Goal: Task Accomplishment & Management: Complete application form

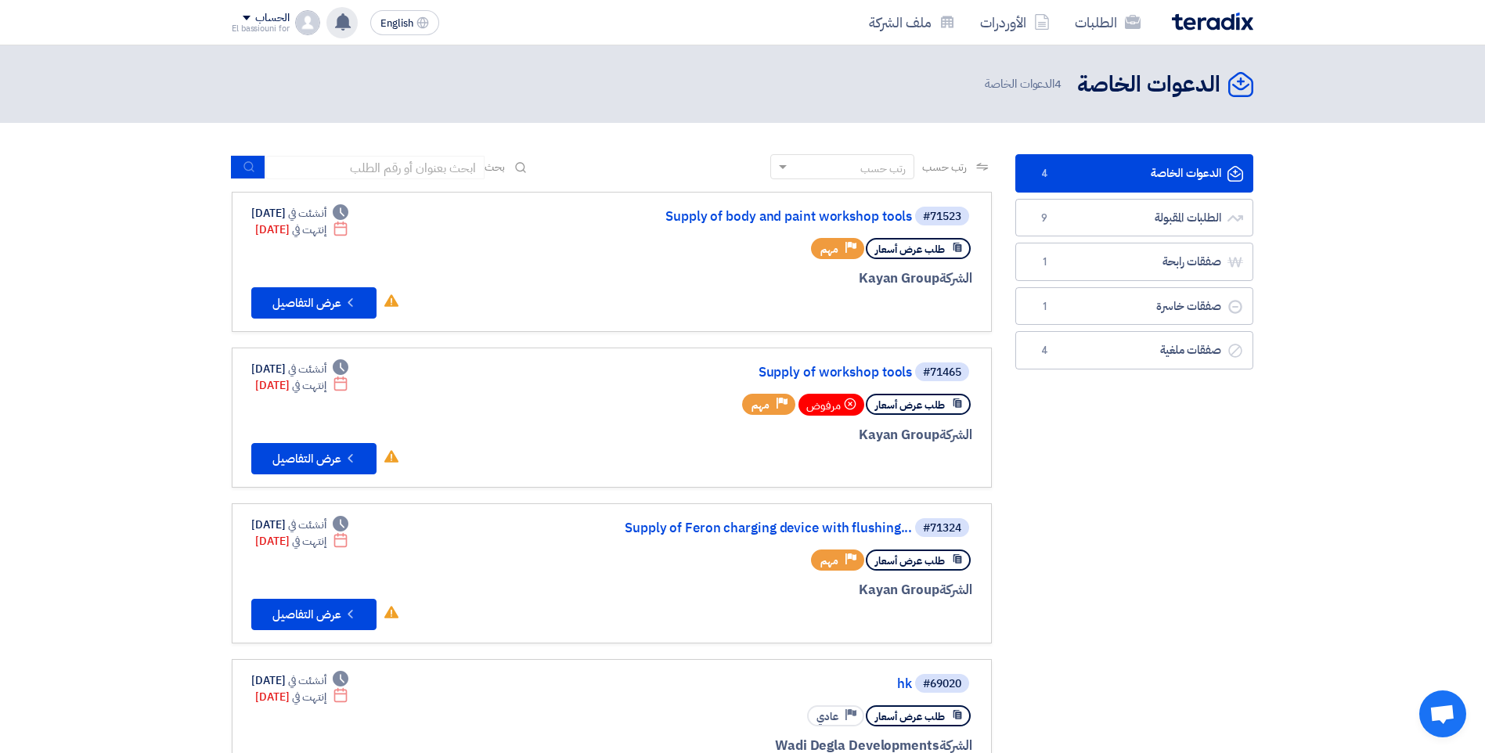
click at [343, 22] on use at bounding box center [343, 21] width 16 height 17
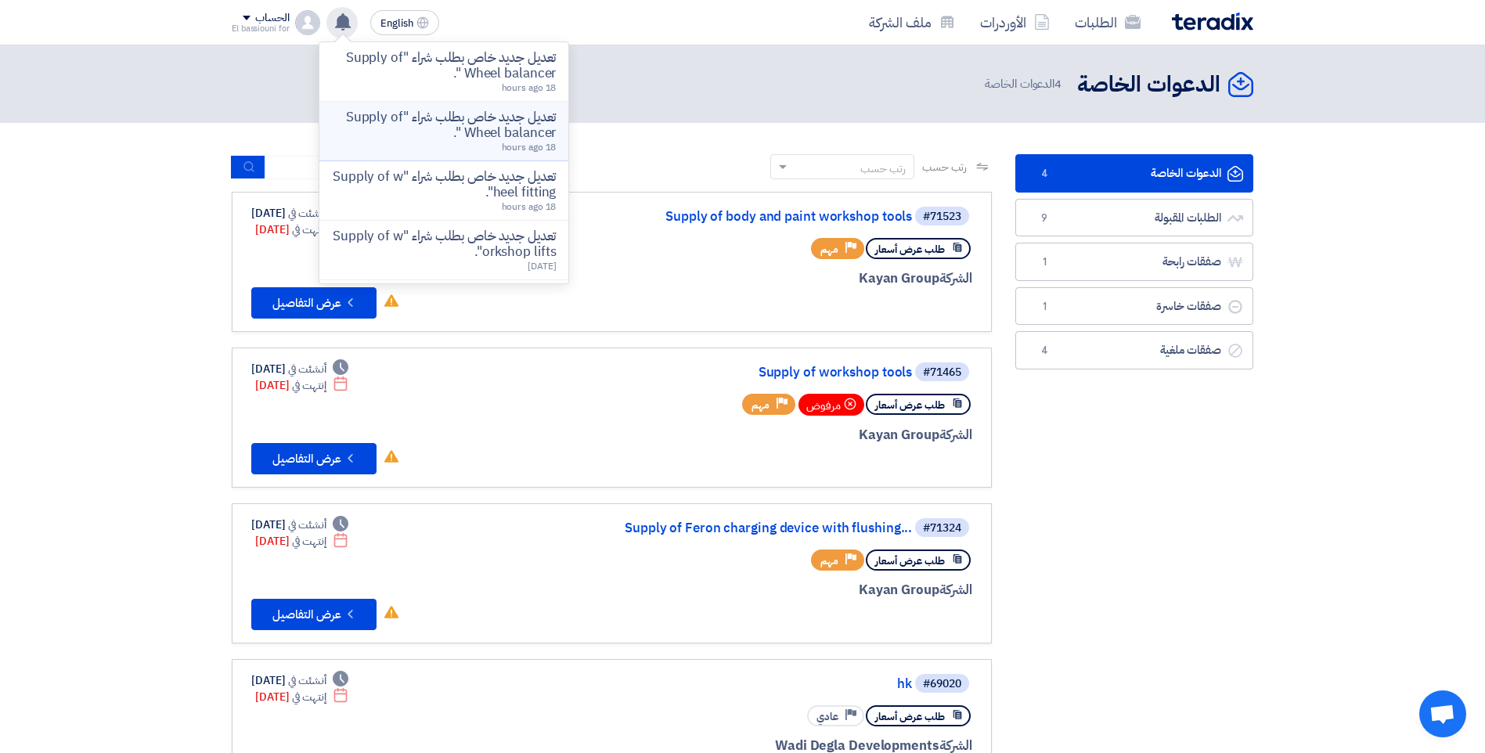
click at [453, 128] on p "تعديل جديد خاص بطلب شراء "Supply of Wheel balancer "." at bounding box center [444, 125] width 224 height 31
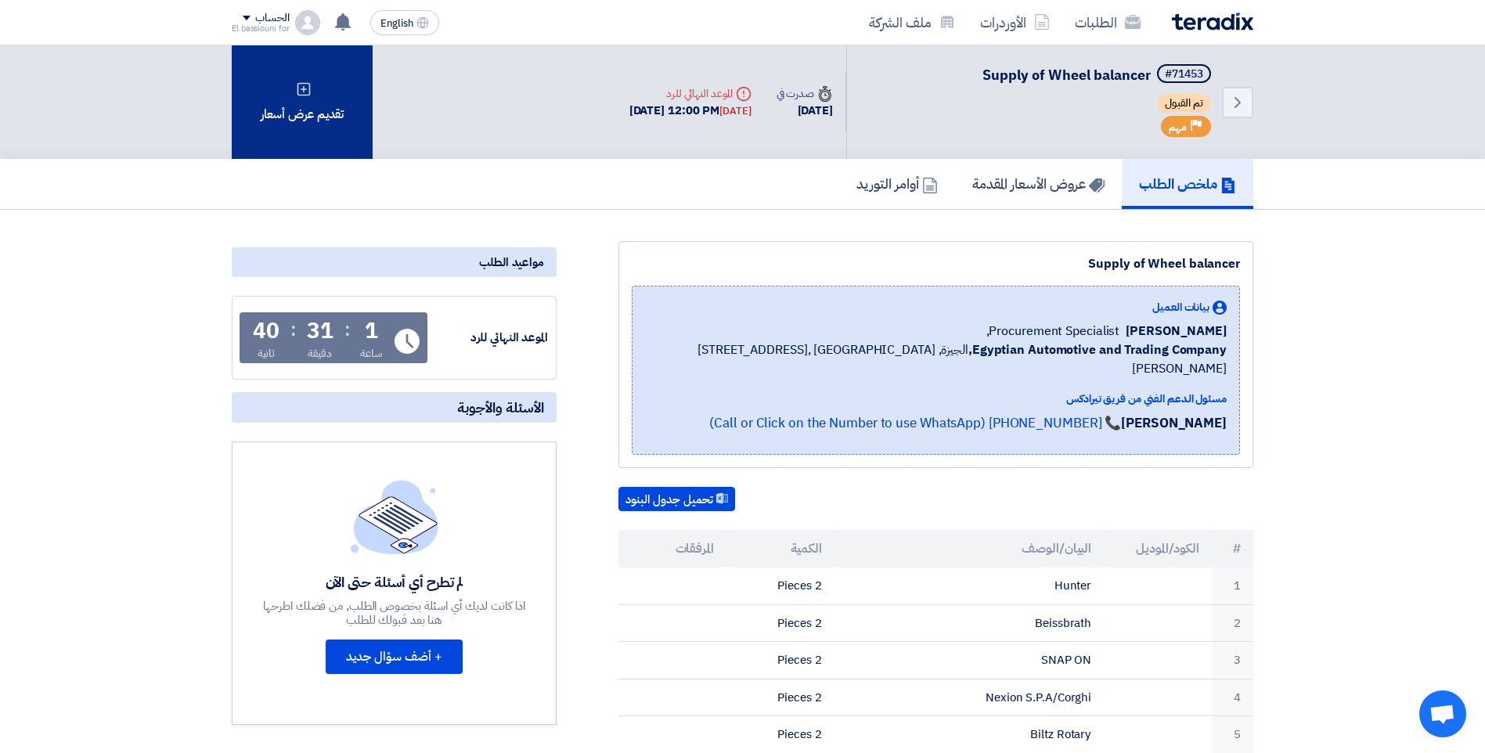
click at [297, 103] on div "تقديم عرض أسعار" at bounding box center [302, 101] width 141 height 113
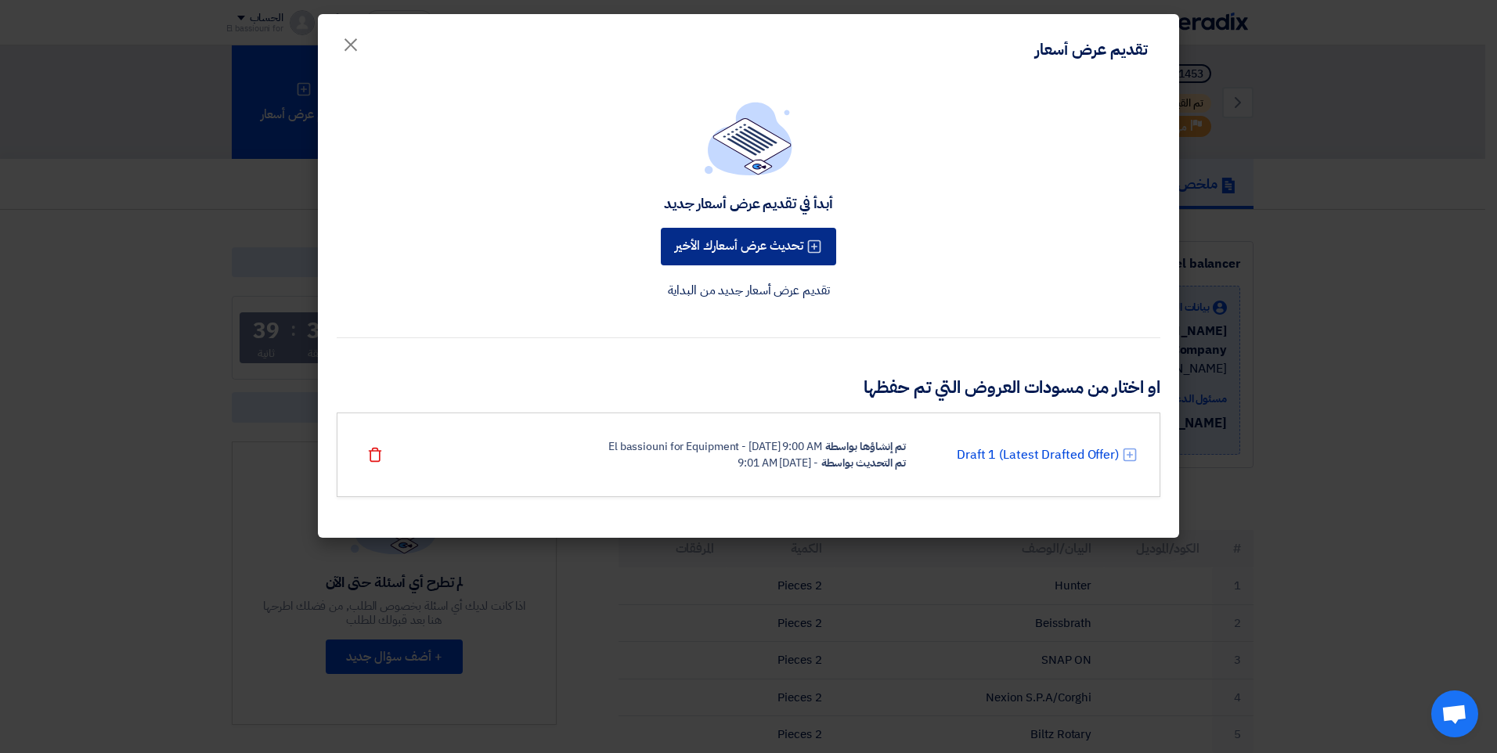
click at [742, 244] on button "تحديث عرض أسعارك الأخير" at bounding box center [748, 247] width 175 height 38
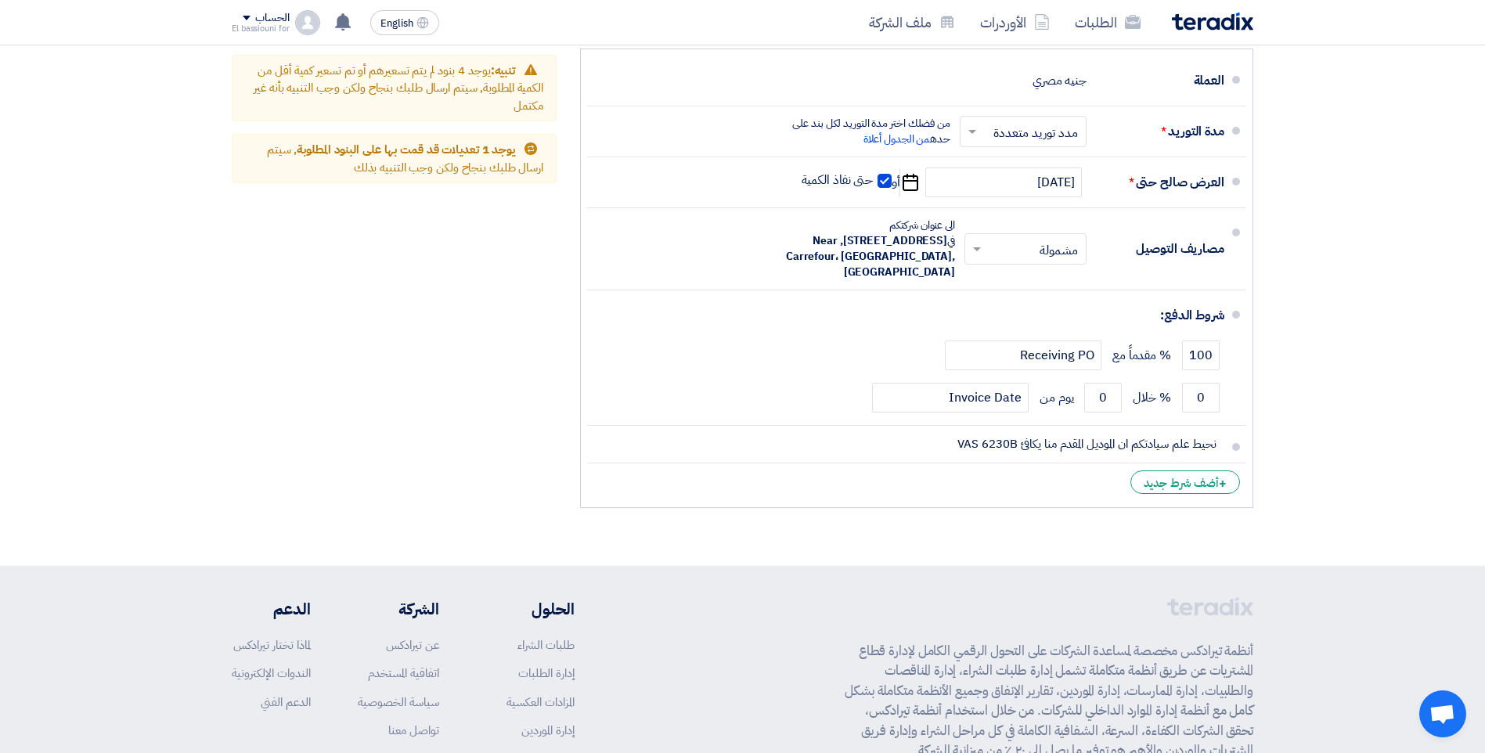
scroll to position [1374, 0]
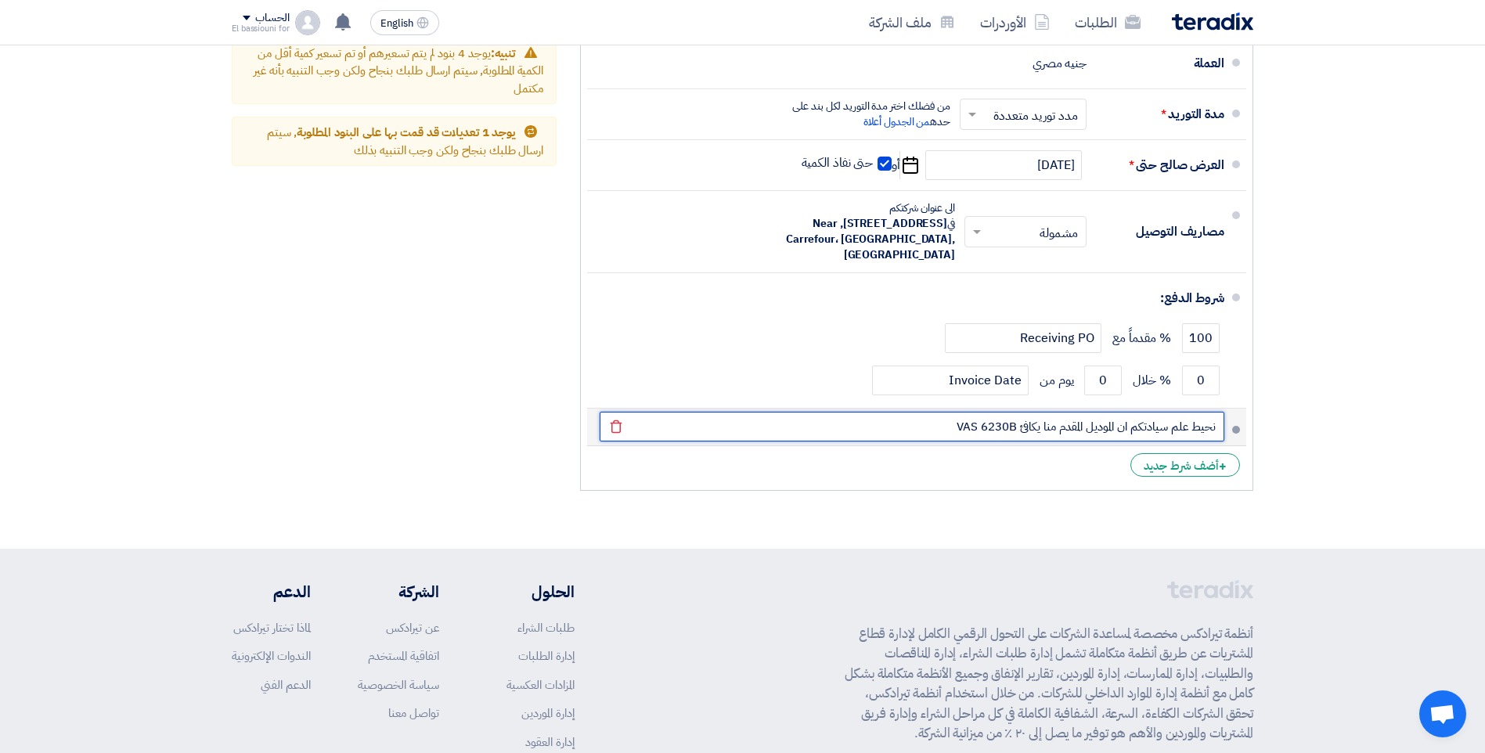
click at [917, 424] on input "نحيط علم سيادتكم ان الموديل المقدم منا يكافئ VAS 6230B" at bounding box center [912, 427] width 625 height 30
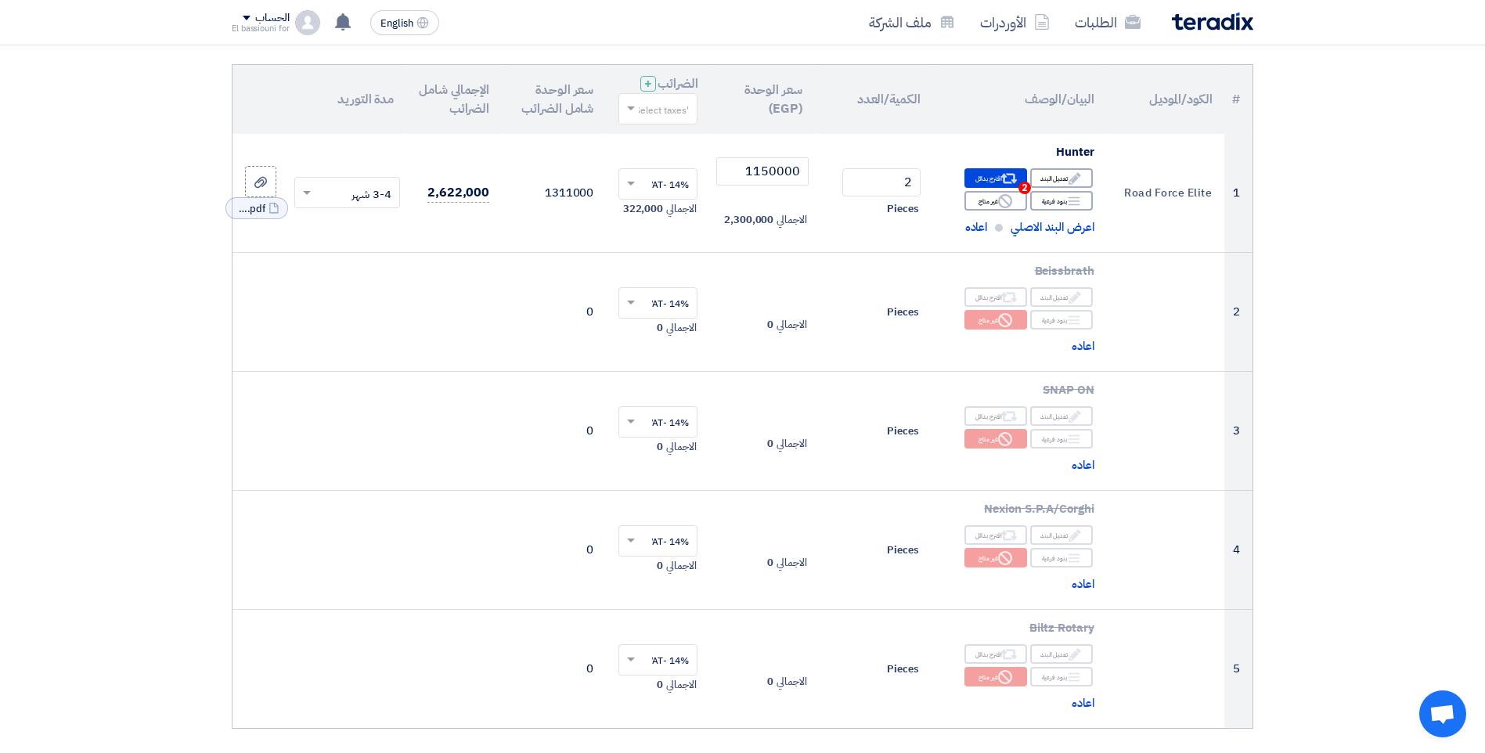
scroll to position [139, 0]
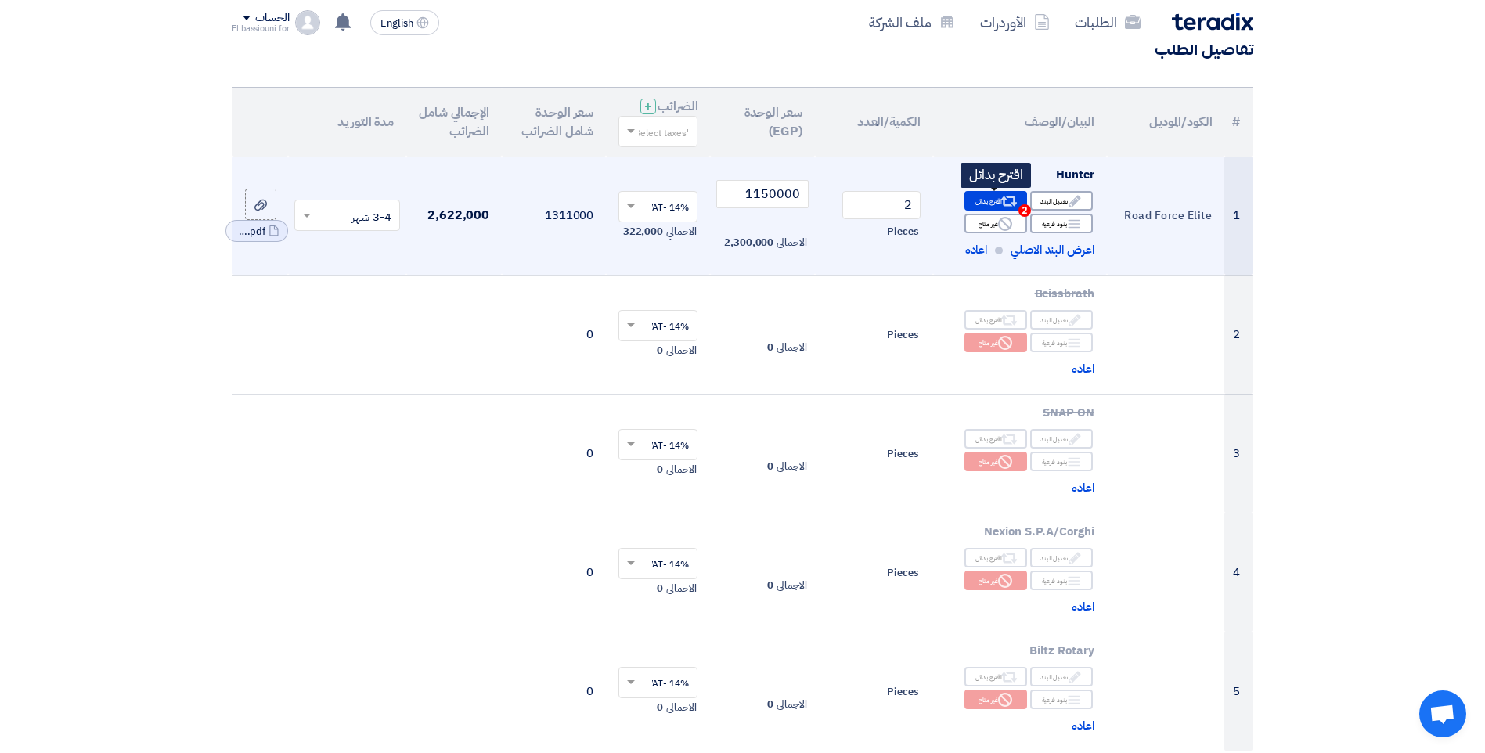
click at [980, 199] on div "Alternative اقترح بدائل 2" at bounding box center [995, 201] width 63 height 20
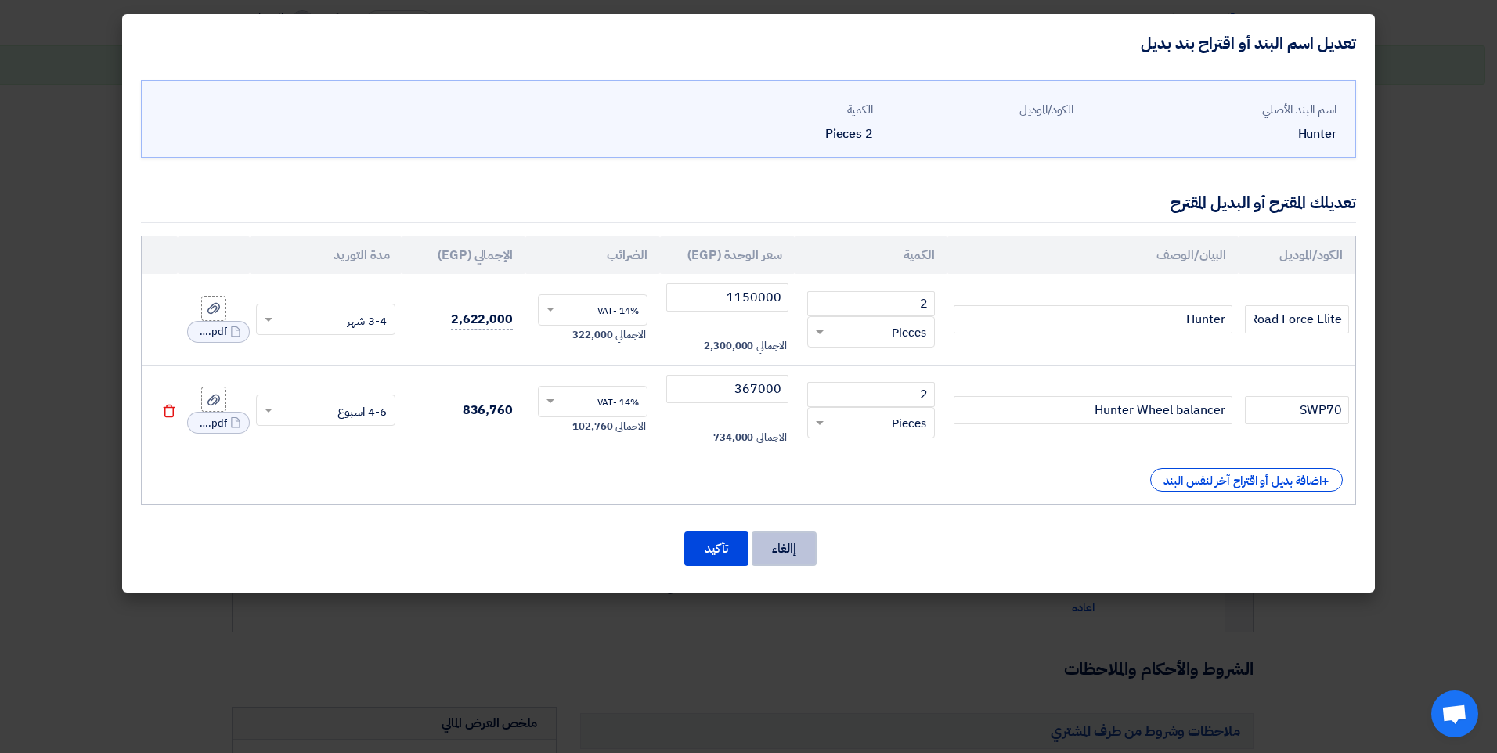
drag, startPoint x: 793, startPoint y: 556, endPoint x: 792, endPoint y: 547, distance: 8.6
click at [793, 554] on button "إالغاء" at bounding box center [783, 548] width 65 height 34
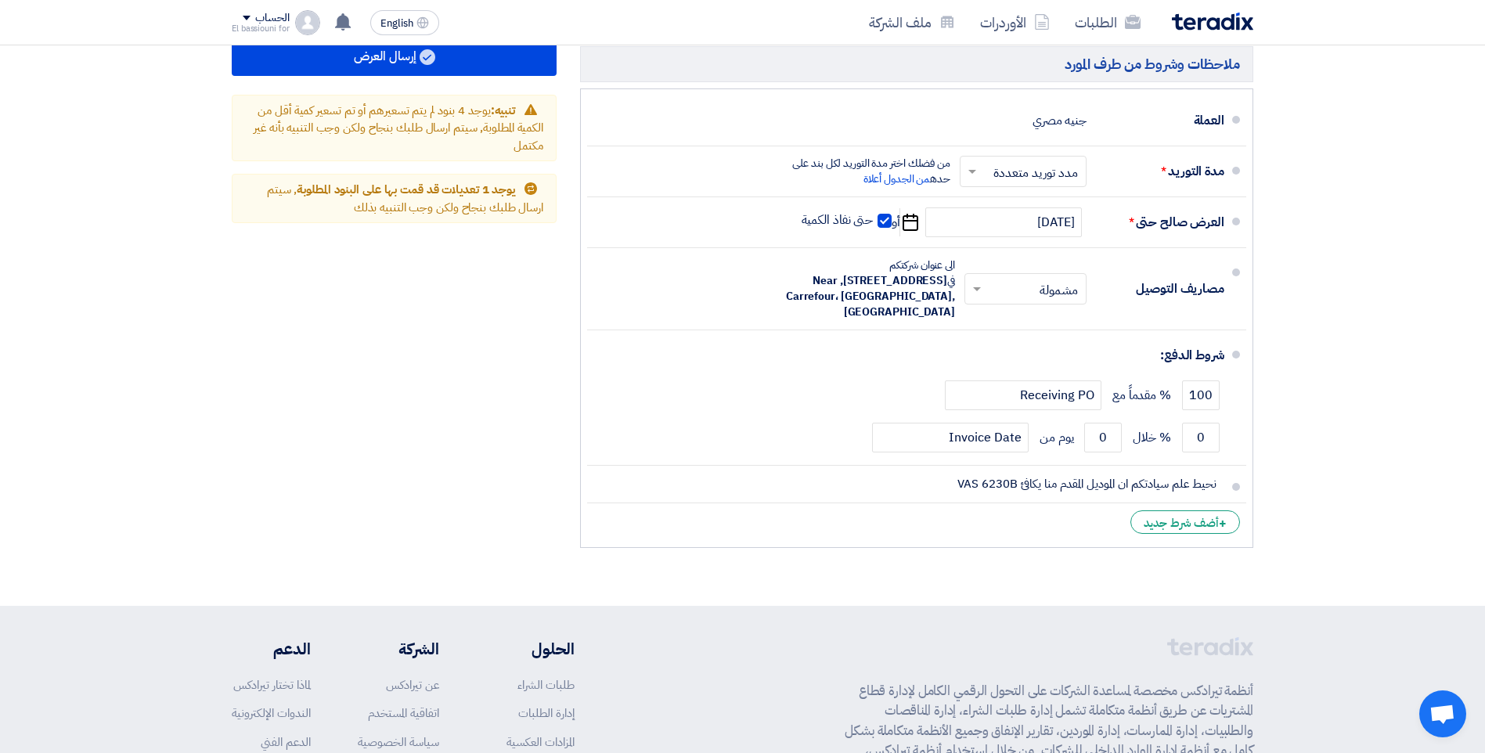
scroll to position [1346, 0]
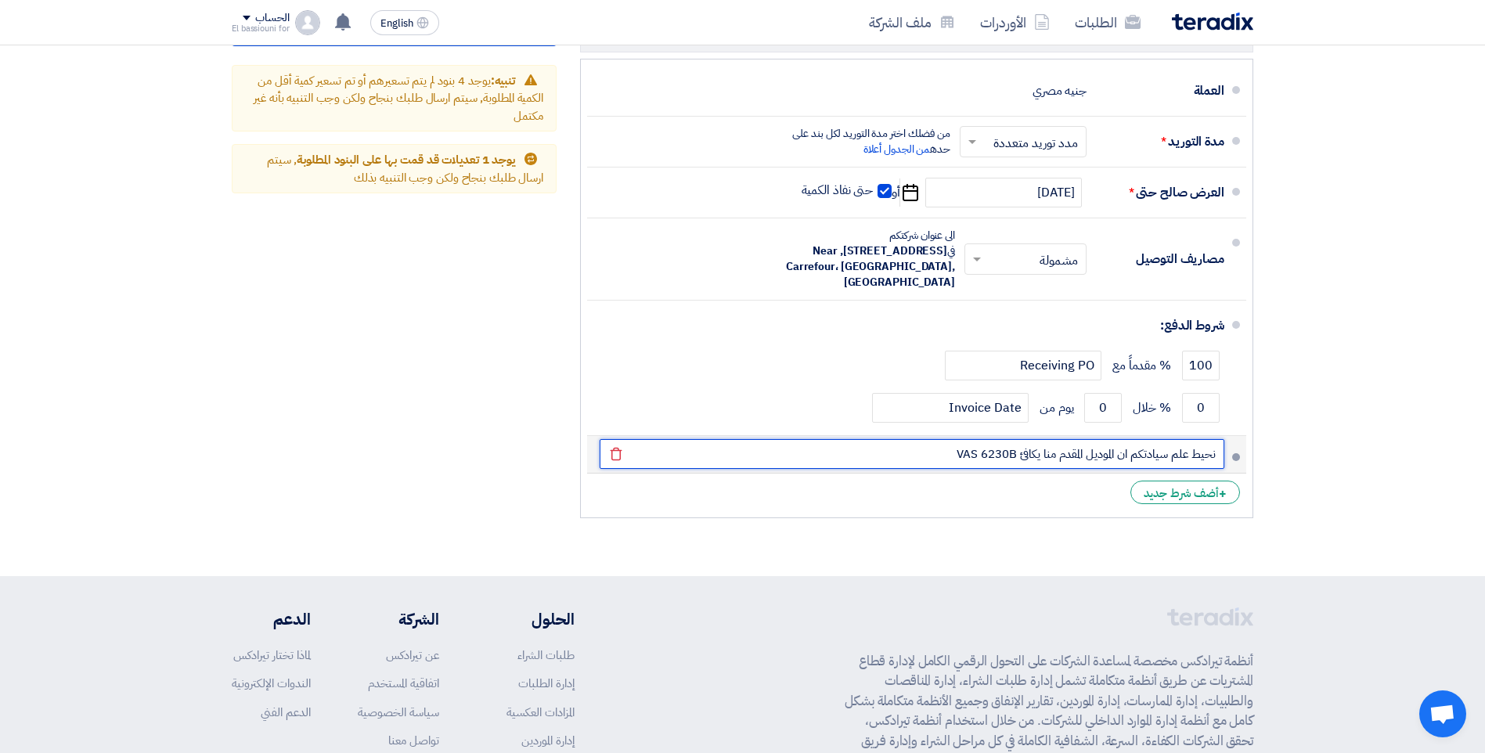
click at [719, 452] on input "نحيط علم سيادتكم ان الموديل المقدم منا يكافئ VAS 6230B" at bounding box center [912, 454] width 625 height 30
paste input "VAS6311"
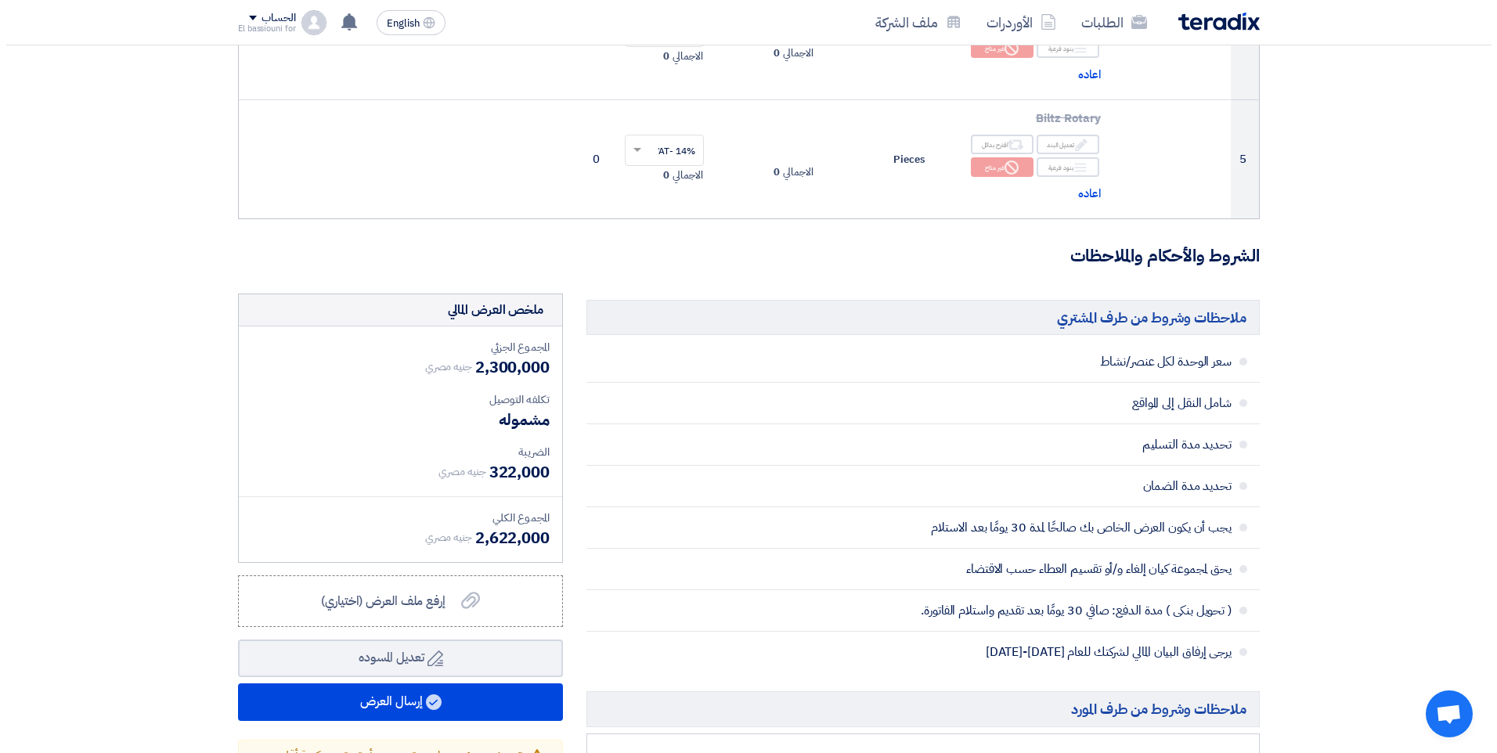
scroll to position [744, 0]
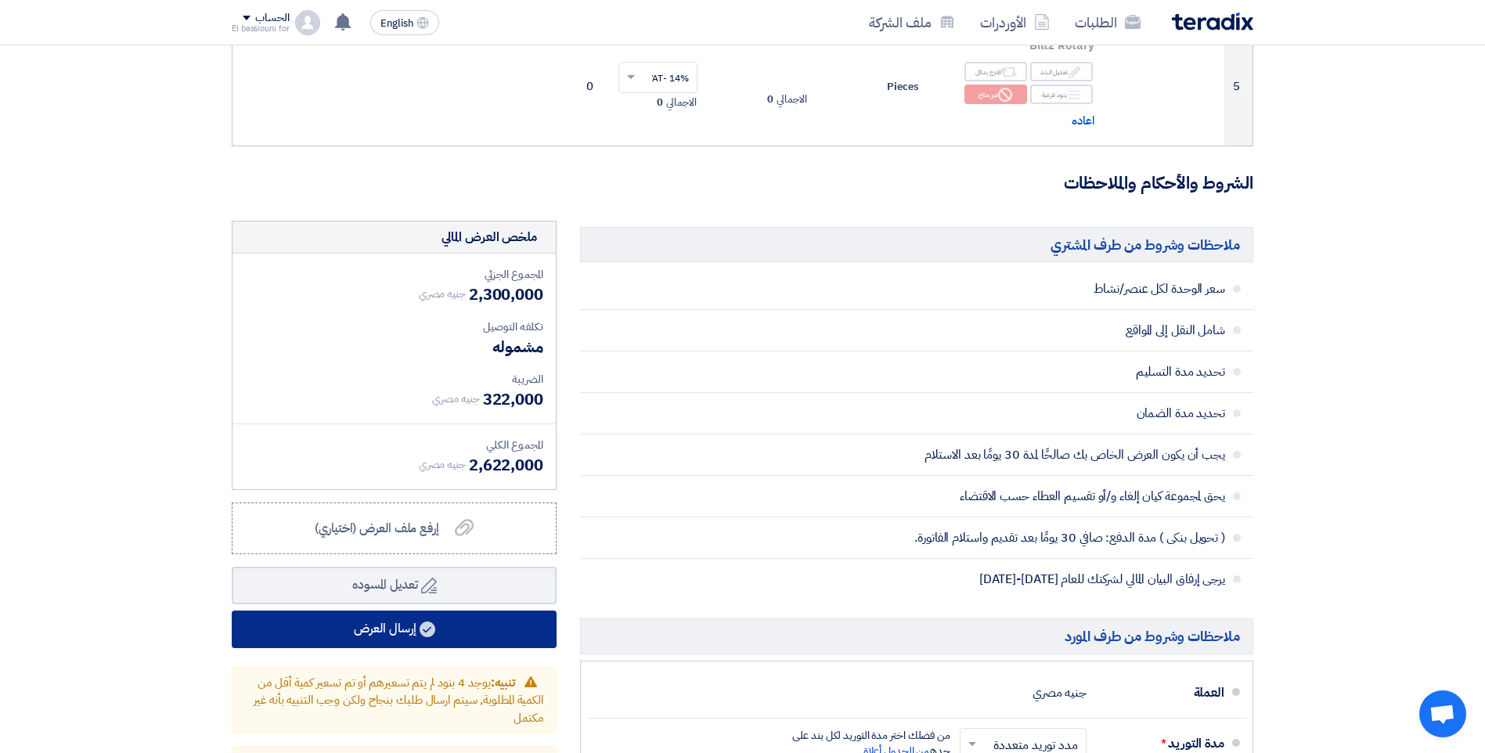
type input "نحيط علم سيادتكم ان الموديل المقدم منا يكافئ VAS 6230B والموديل المرادف مكافئ V…"
click at [342, 640] on button "إرسال العرض" at bounding box center [394, 630] width 325 height 38
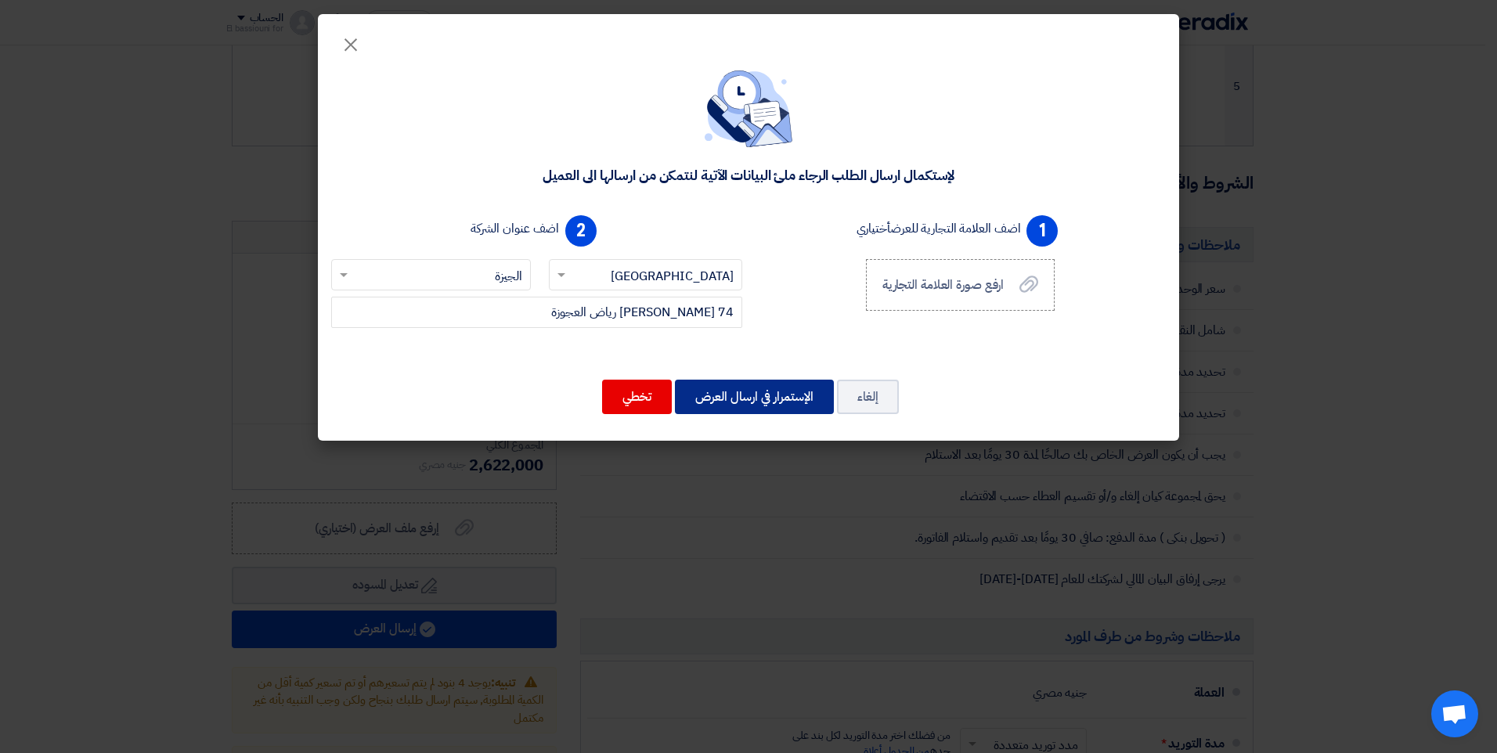
click at [760, 403] on button "الإستمرار في ارسال العرض" at bounding box center [754, 397] width 159 height 34
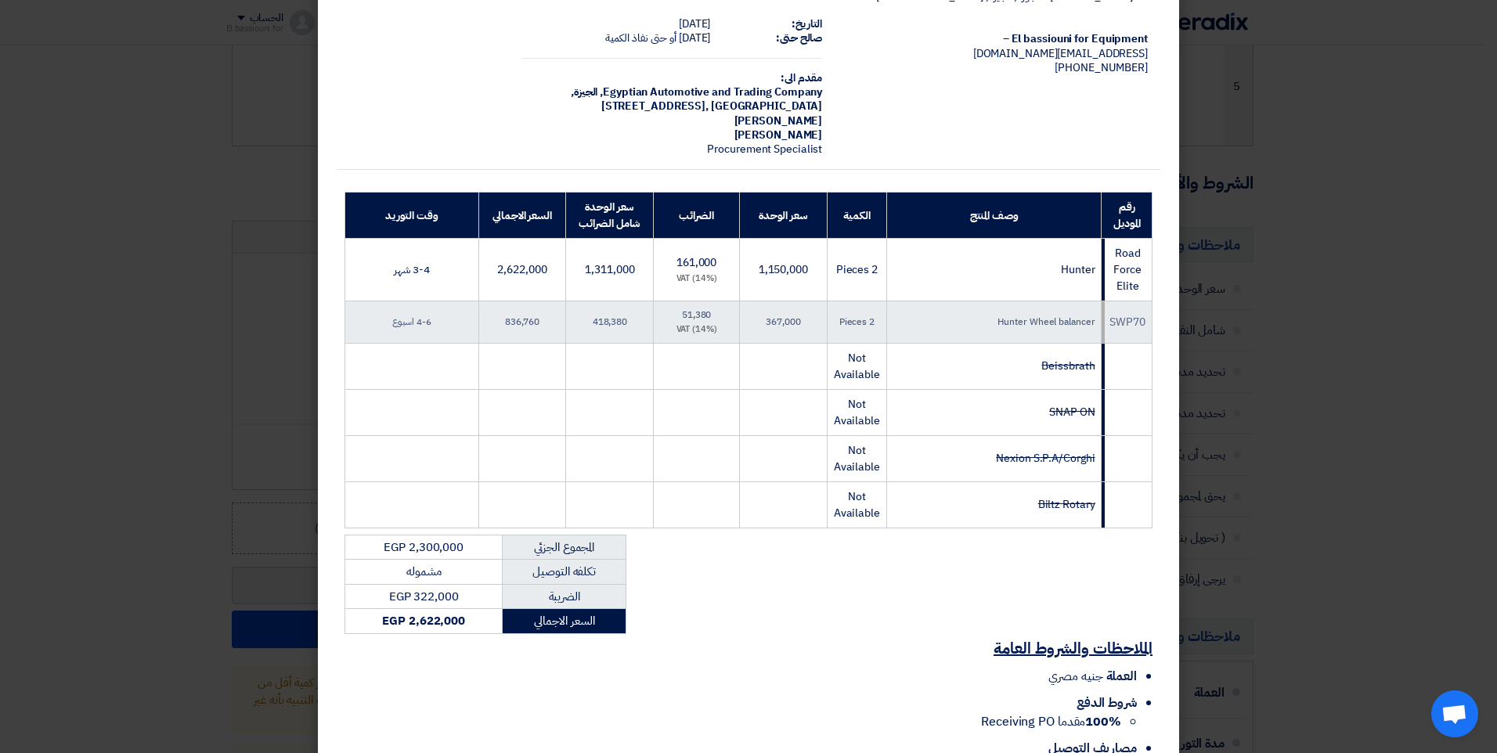
scroll to position [208, 0]
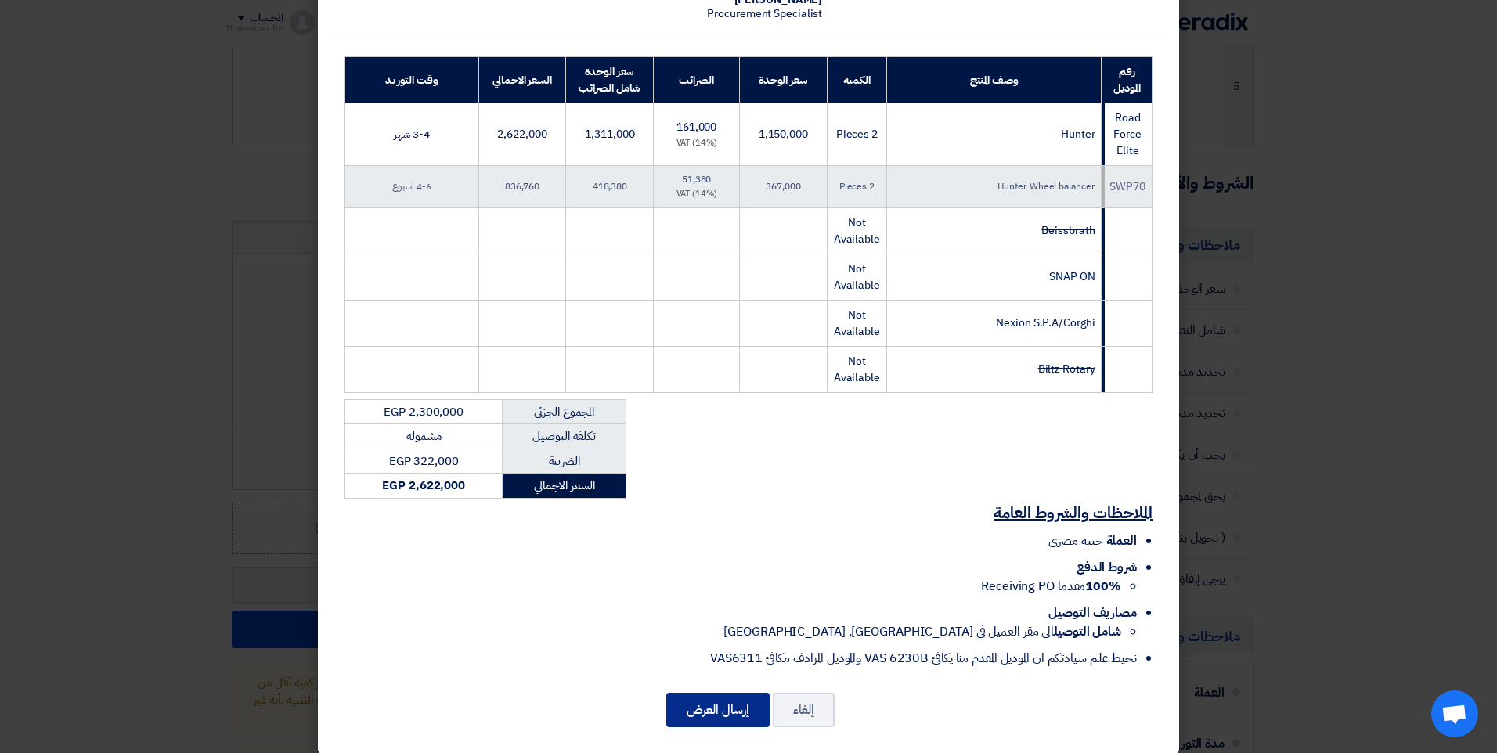
click at [723, 698] on button "إرسال العرض" at bounding box center [717, 710] width 103 height 34
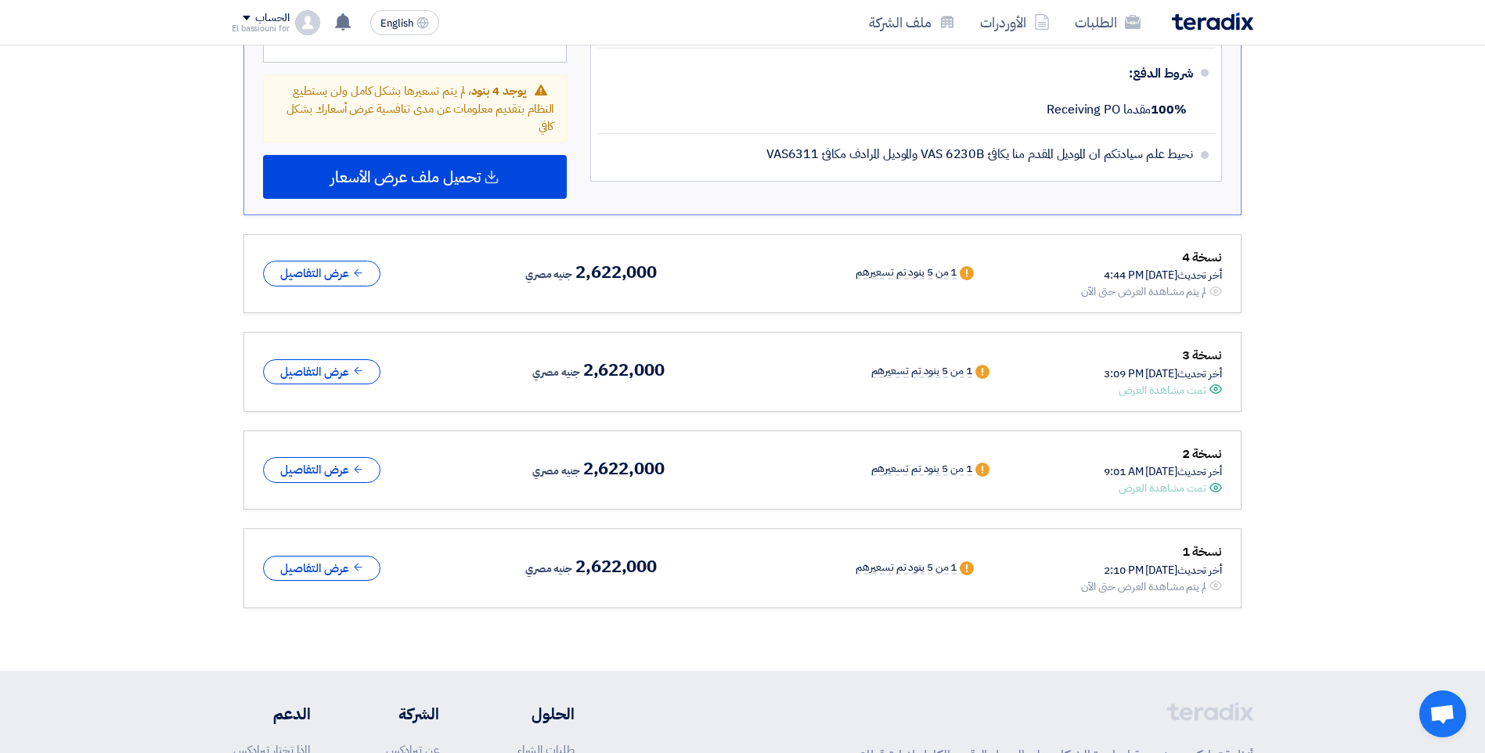
scroll to position [1147, 0]
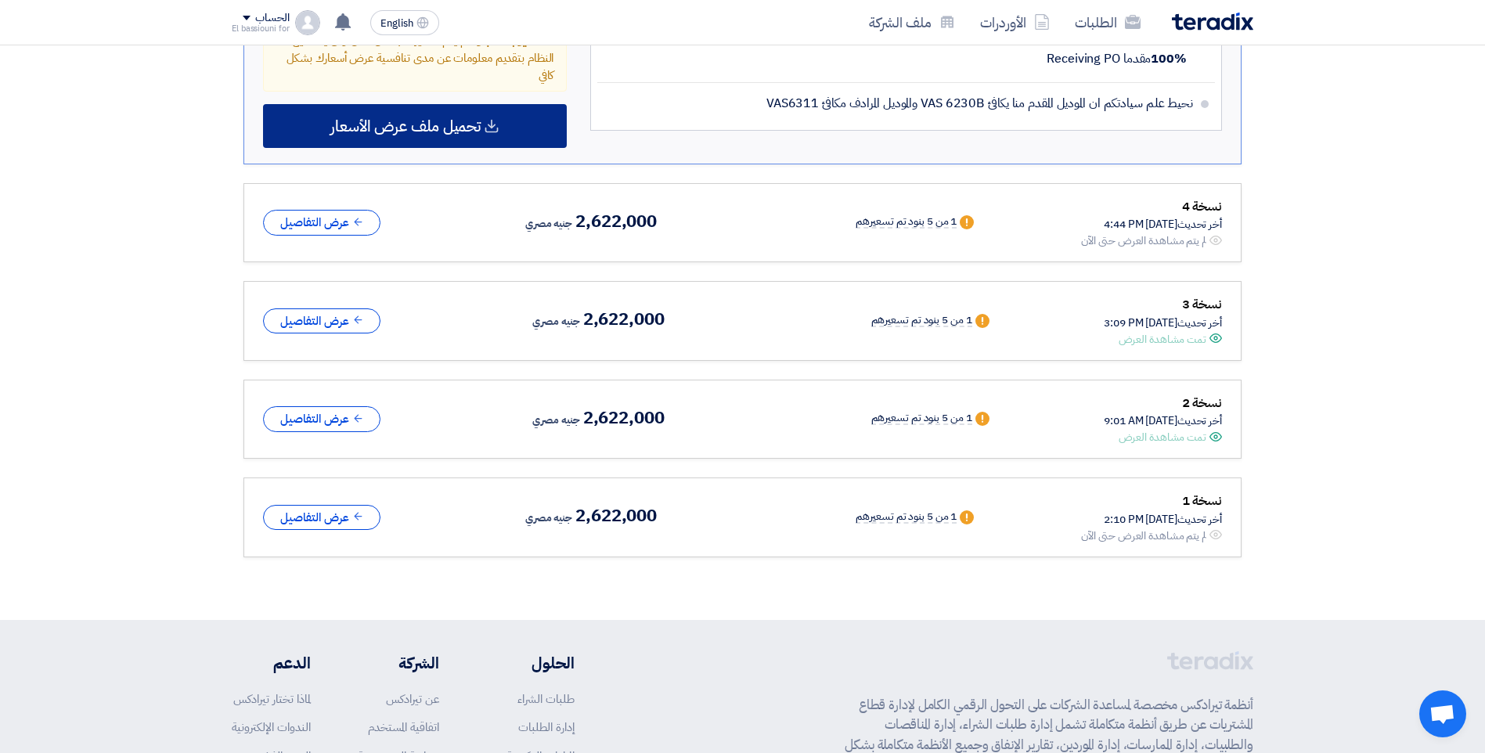
click at [476, 133] on span "تحميل ملف عرض الأسعار" at bounding box center [405, 126] width 150 height 14
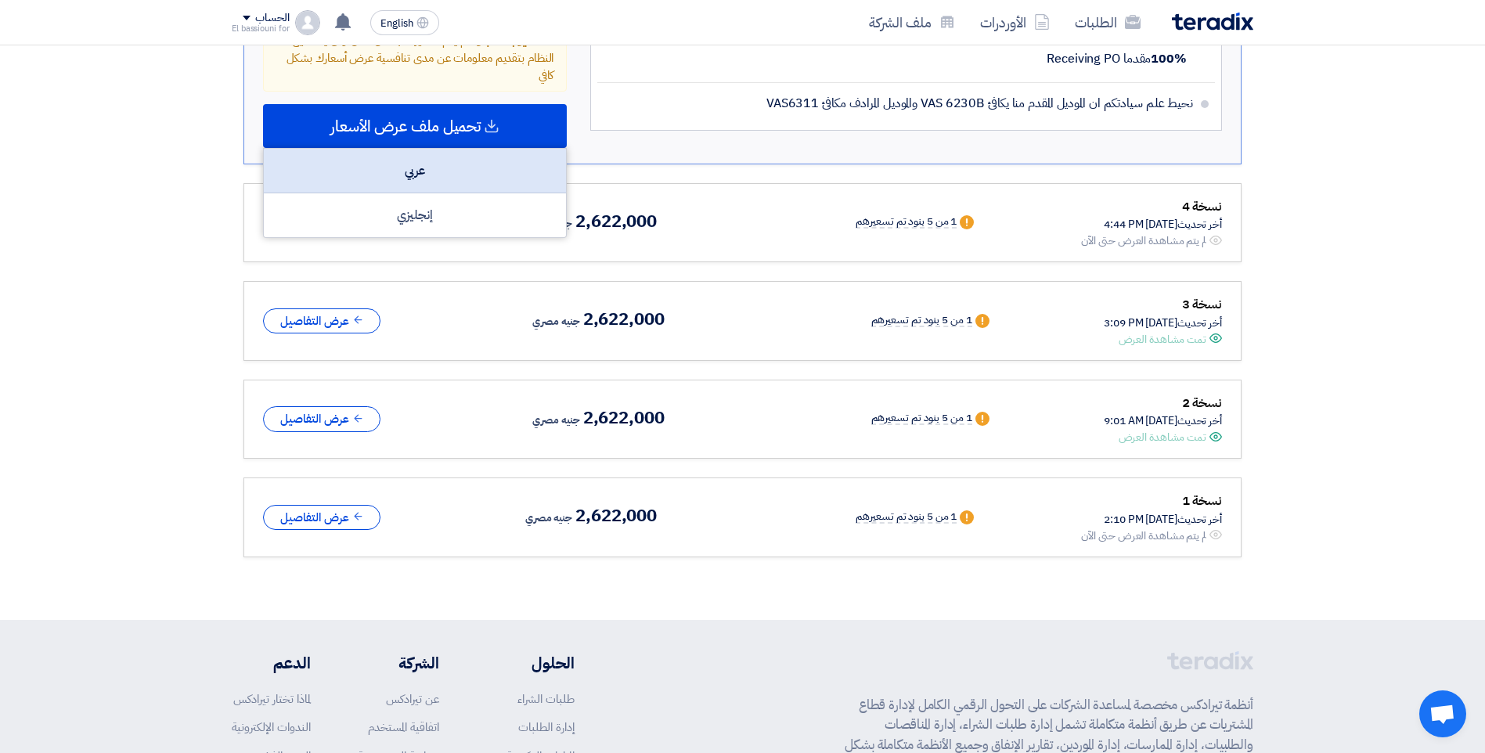
click at [459, 177] on div "عربي" at bounding box center [415, 171] width 302 height 45
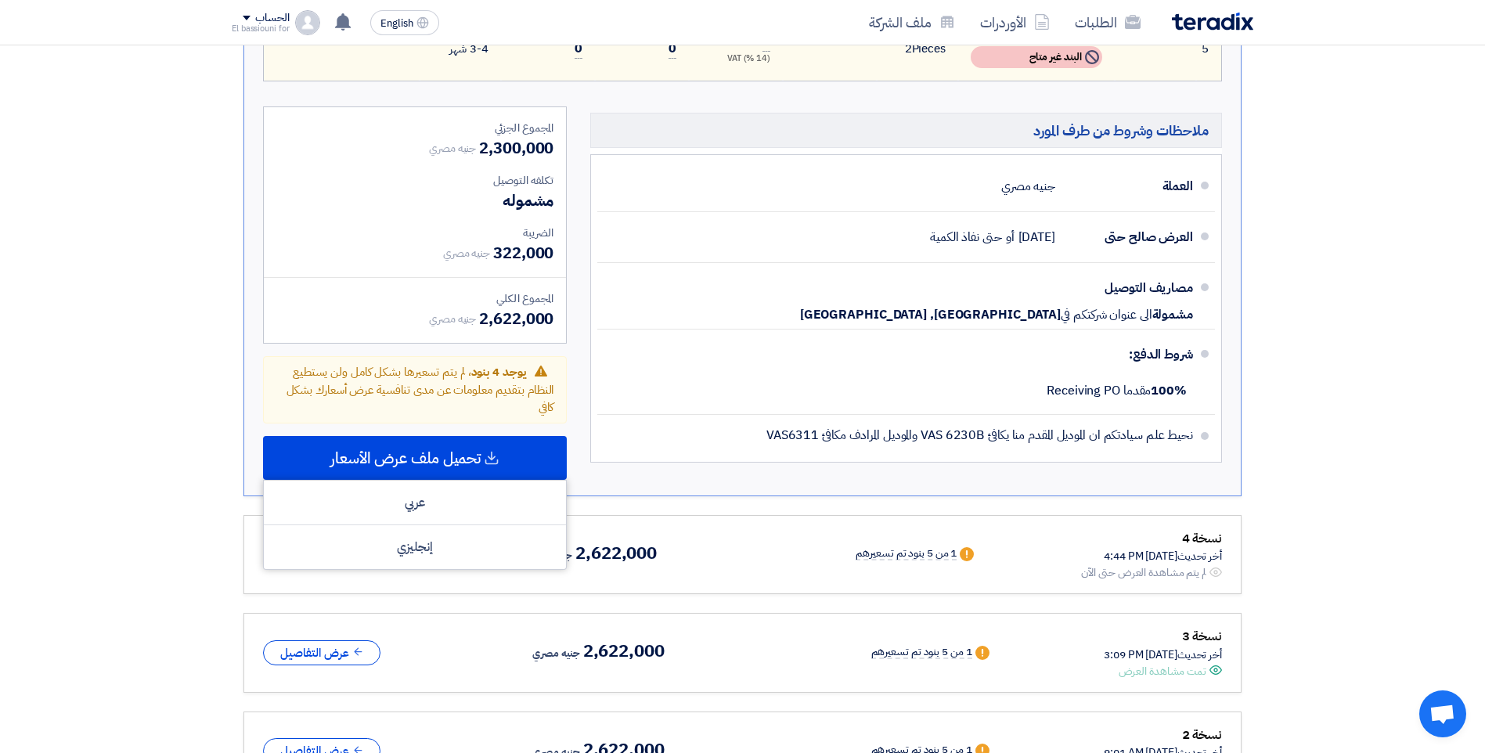
scroll to position [817, 0]
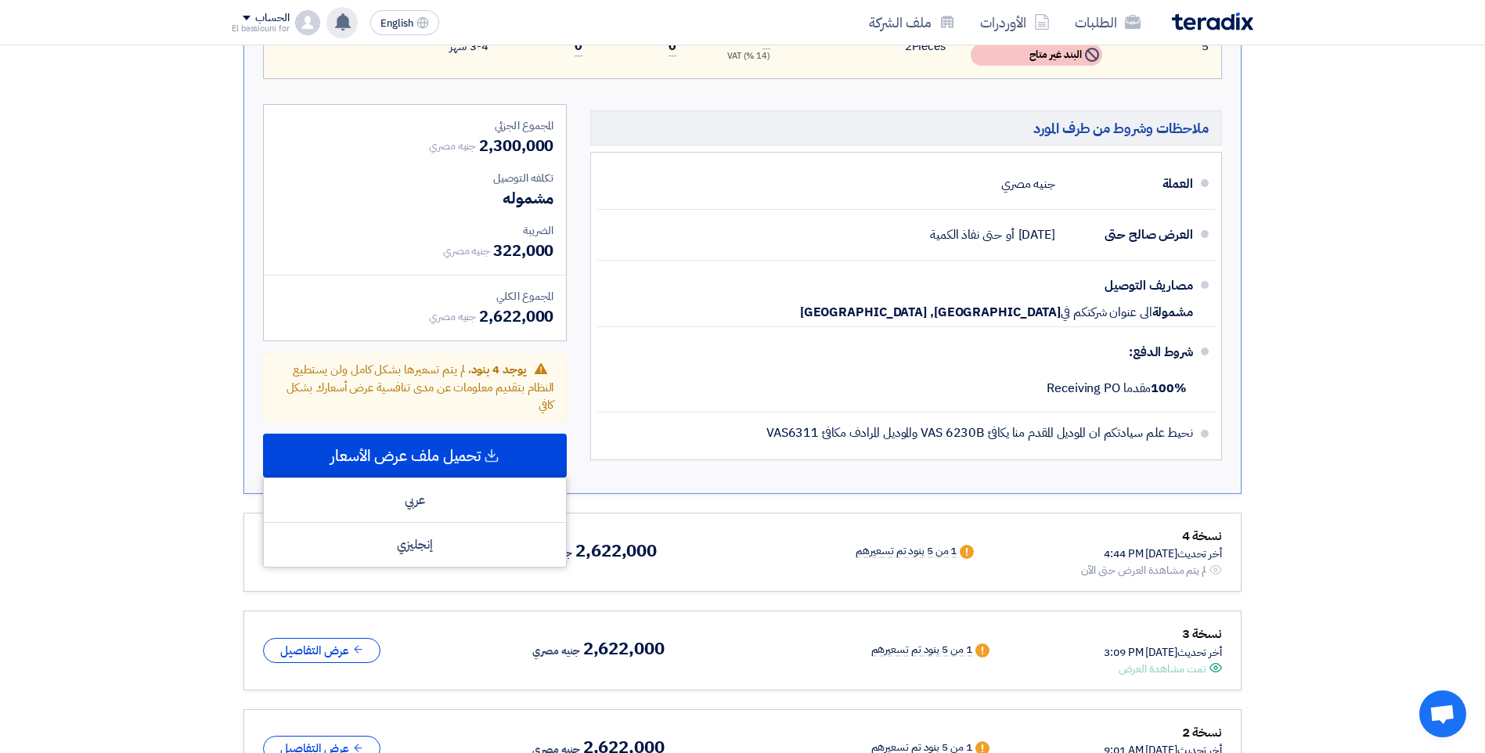
click at [347, 27] on use at bounding box center [343, 21] width 16 height 17
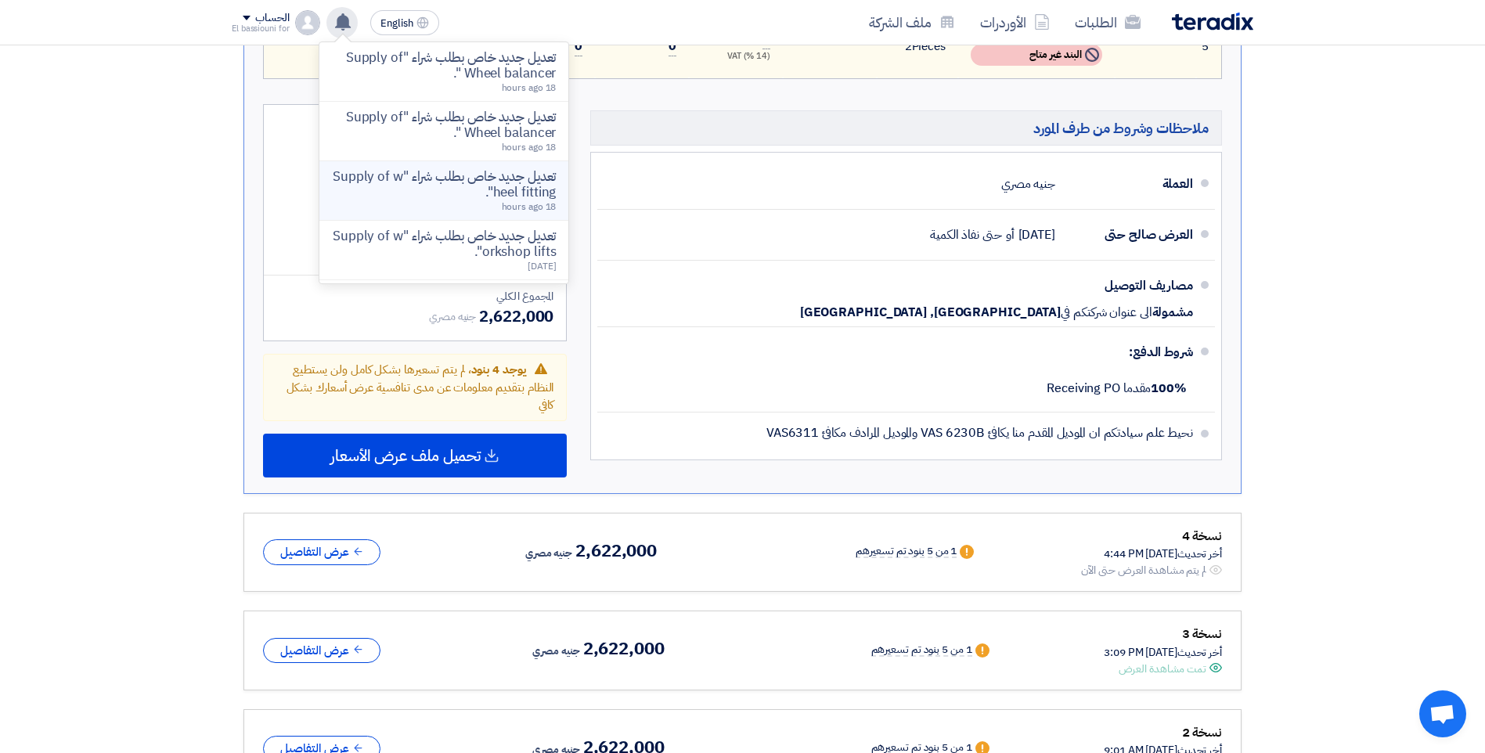
click at [452, 190] on p "تعديل جديد خاص بطلب شراء "Supply of wheel fitting"." at bounding box center [444, 184] width 224 height 31
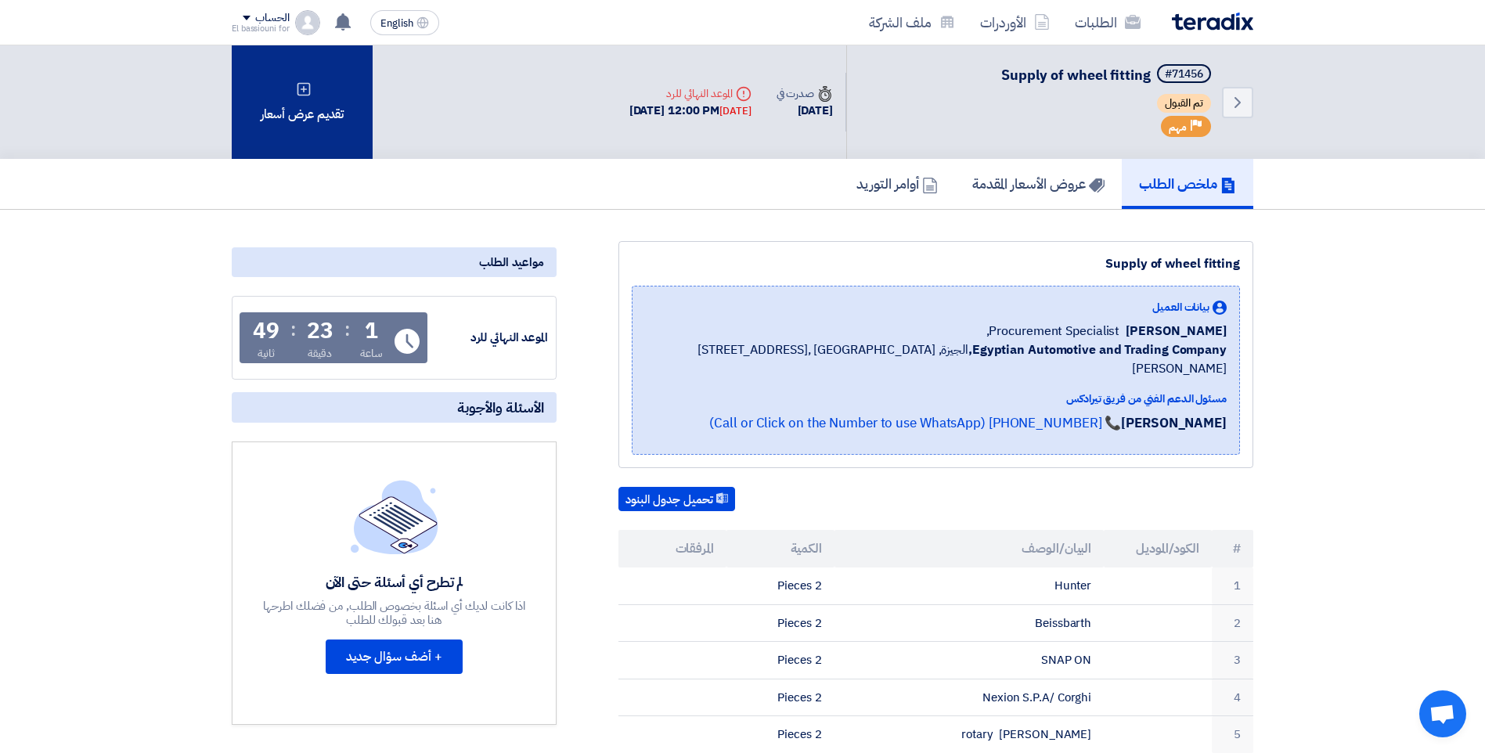
click at [308, 81] on icon at bounding box center [304, 89] width 16 height 16
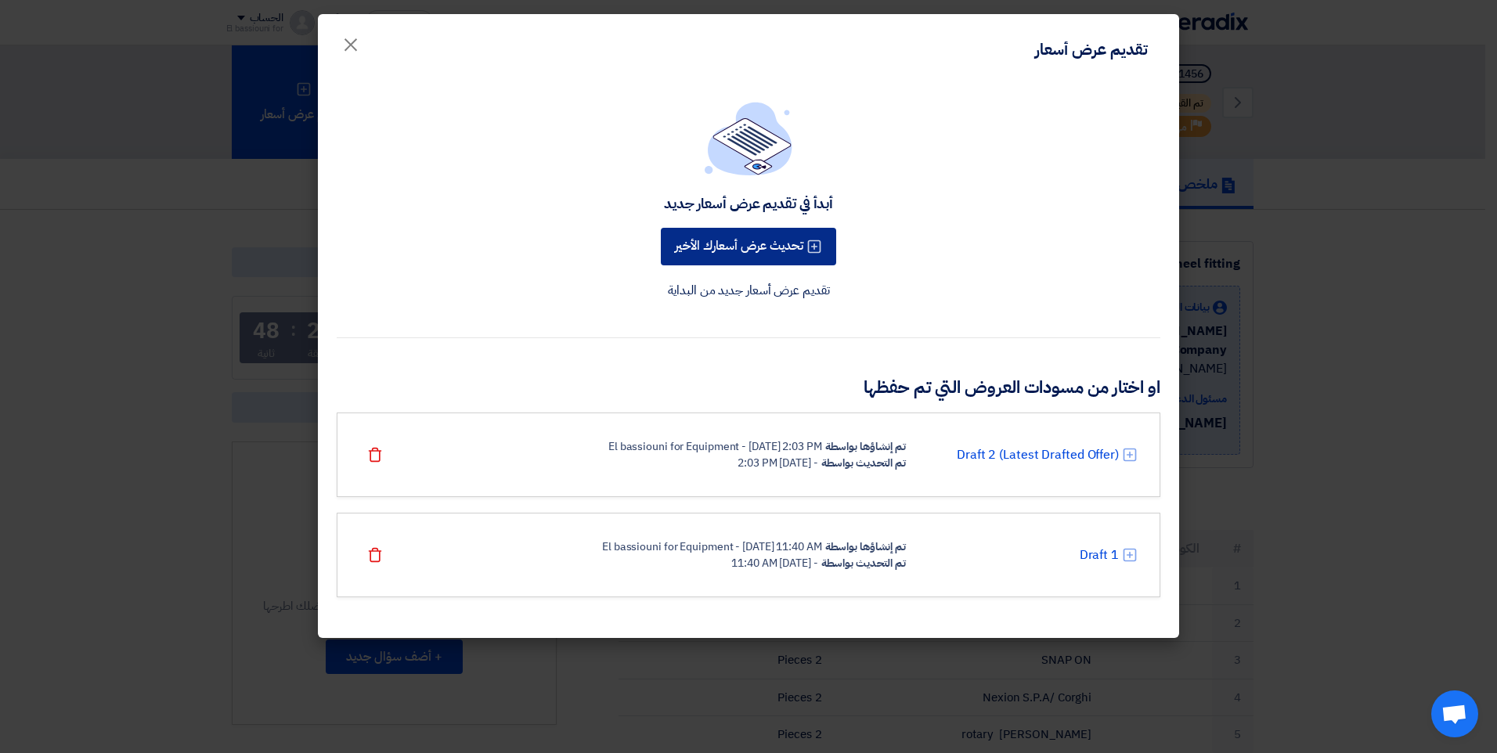
click at [741, 244] on button "تحديث عرض أسعارك الأخير" at bounding box center [748, 247] width 175 height 38
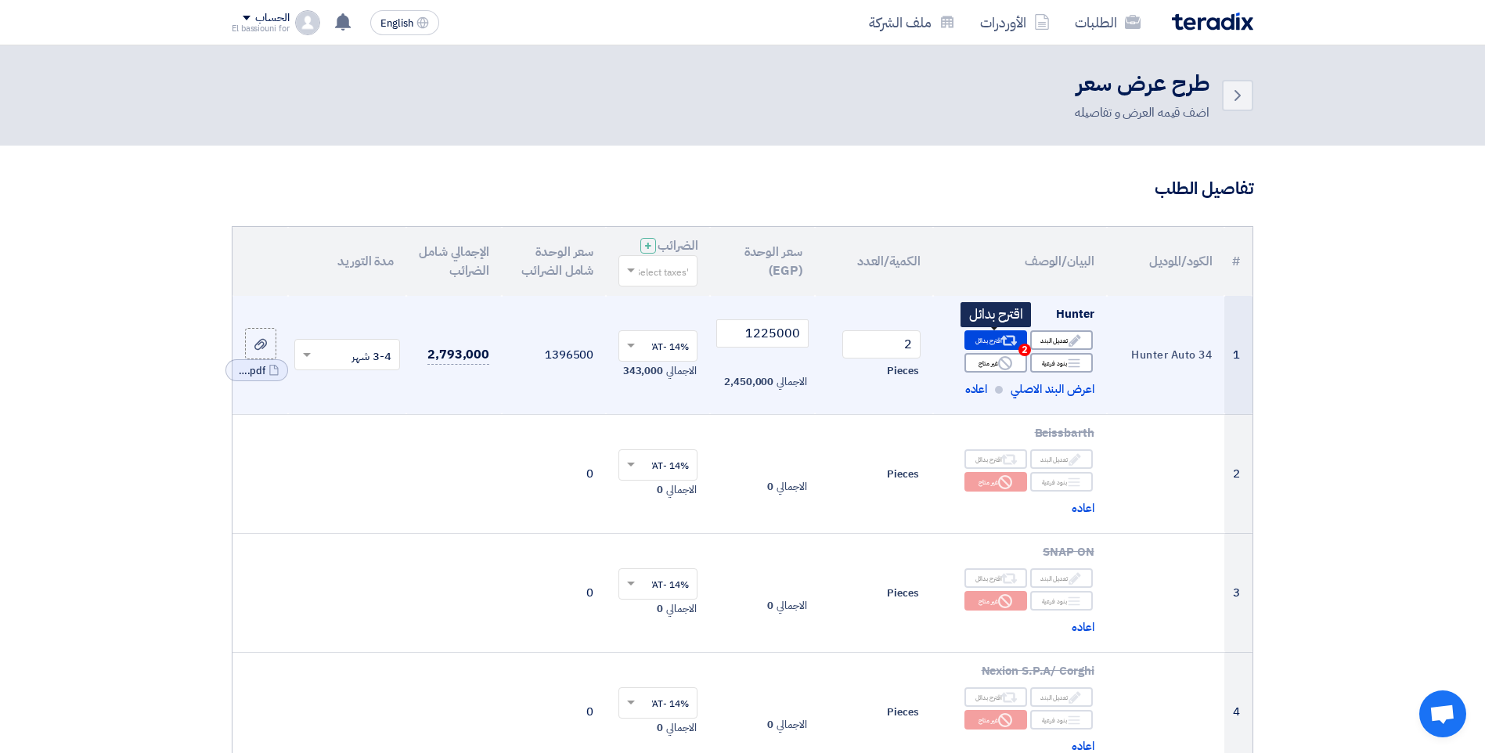
click at [996, 345] on div "Alternative اقترح بدائل 2" at bounding box center [995, 340] width 63 height 20
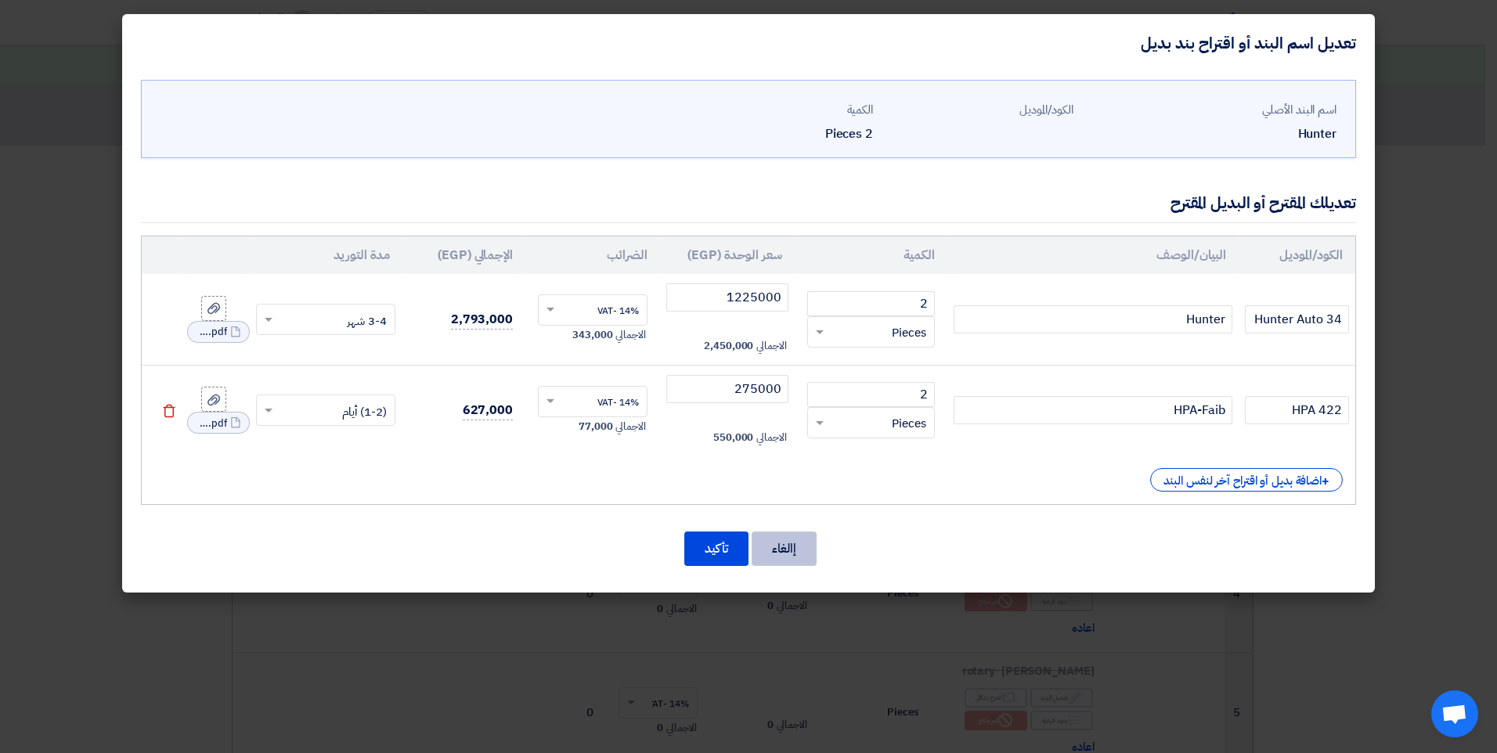
drag, startPoint x: 782, startPoint y: 545, endPoint x: 783, endPoint y: 537, distance: 7.9
click at [783, 545] on button "إالغاء" at bounding box center [783, 548] width 65 height 34
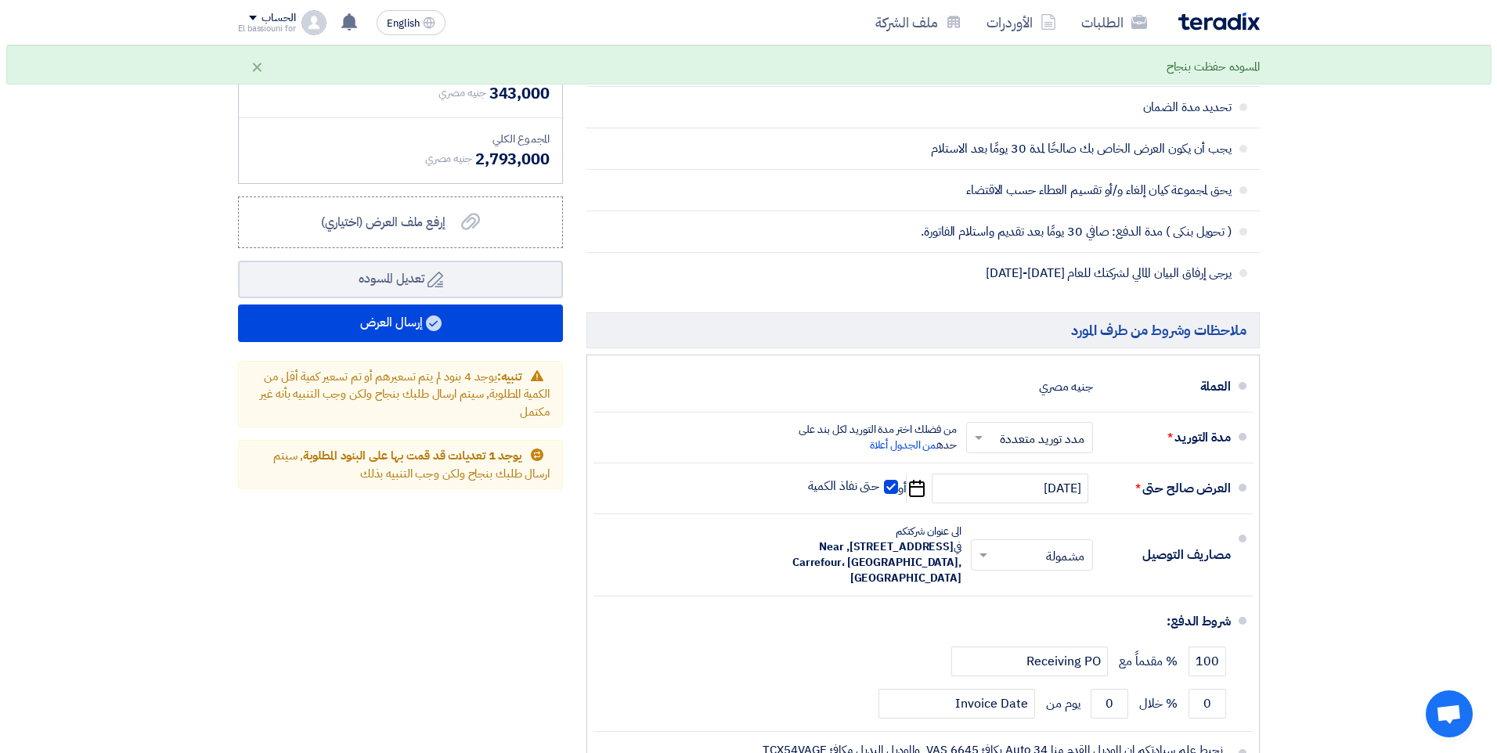
scroll to position [1140, 0]
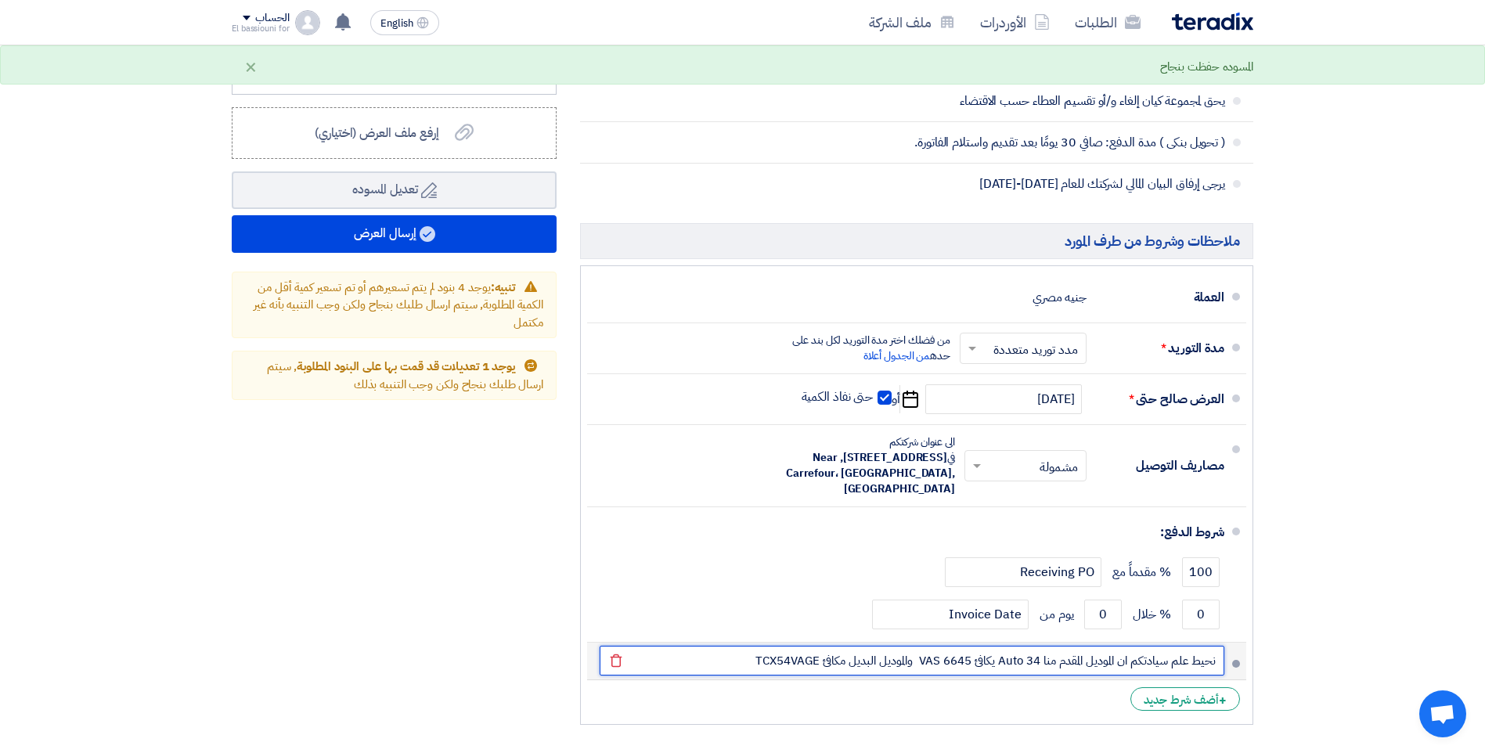
click at [718, 654] on input "نحيط علم سيادتكم ان الموديل المقدم منا Auto 34 يكافئ VAS 6645 والموديل البديل م…" at bounding box center [912, 661] width 625 height 30
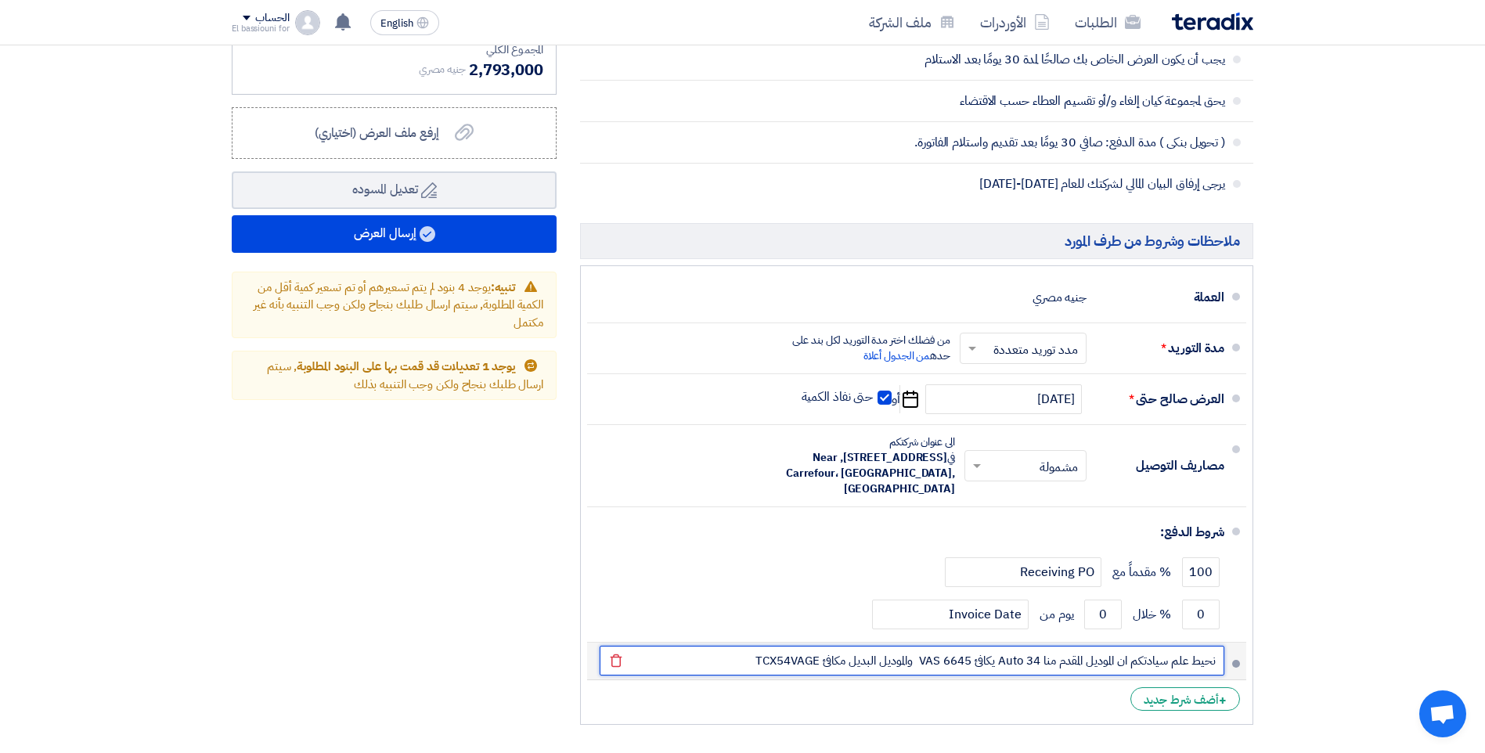
click at [690, 665] on input "نحيط علم سيادتكم ان الموديل المقدم منا Auto 34 يكافئ VAS 6645 والموديل البديل م…" at bounding box center [912, 661] width 625 height 30
click at [771, 662] on input "نحيط علم سيادتكم ان الموديل المقدم منا Auto 34 يكافئ VAS 6645 والموديل البديل م…" at bounding box center [912, 661] width 625 height 30
click at [771, 661] on input "نحيط علم سيادتكم ان الموديل المقدم منا Auto 34 يكافئ VAS 6645 والموديل البديل م…" at bounding box center [912, 661] width 625 height 30
paste input "text"
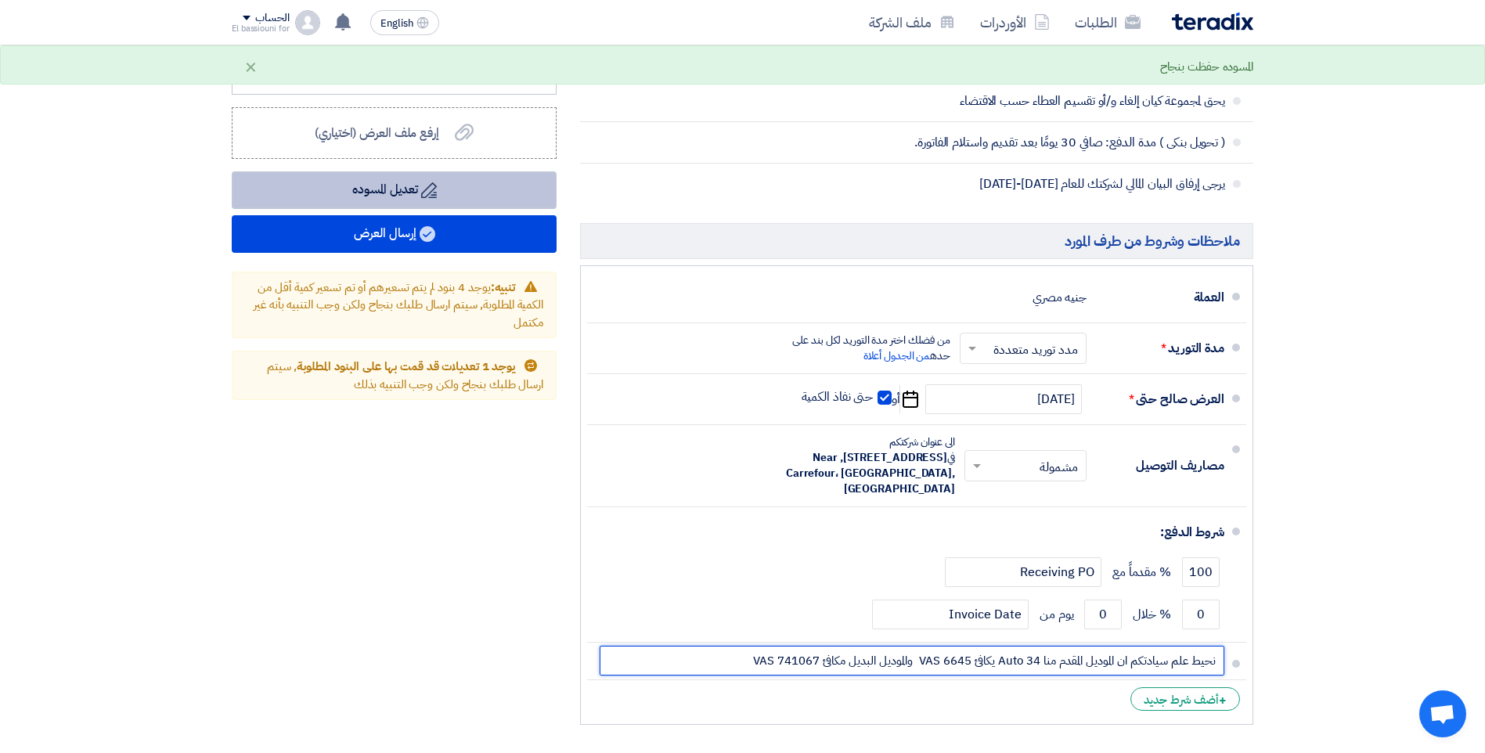
type input "نحيط علم سيادتكم ان الموديل المقدم منا Auto 34 يكافئ VAS 6645 والموديل البديل م…"
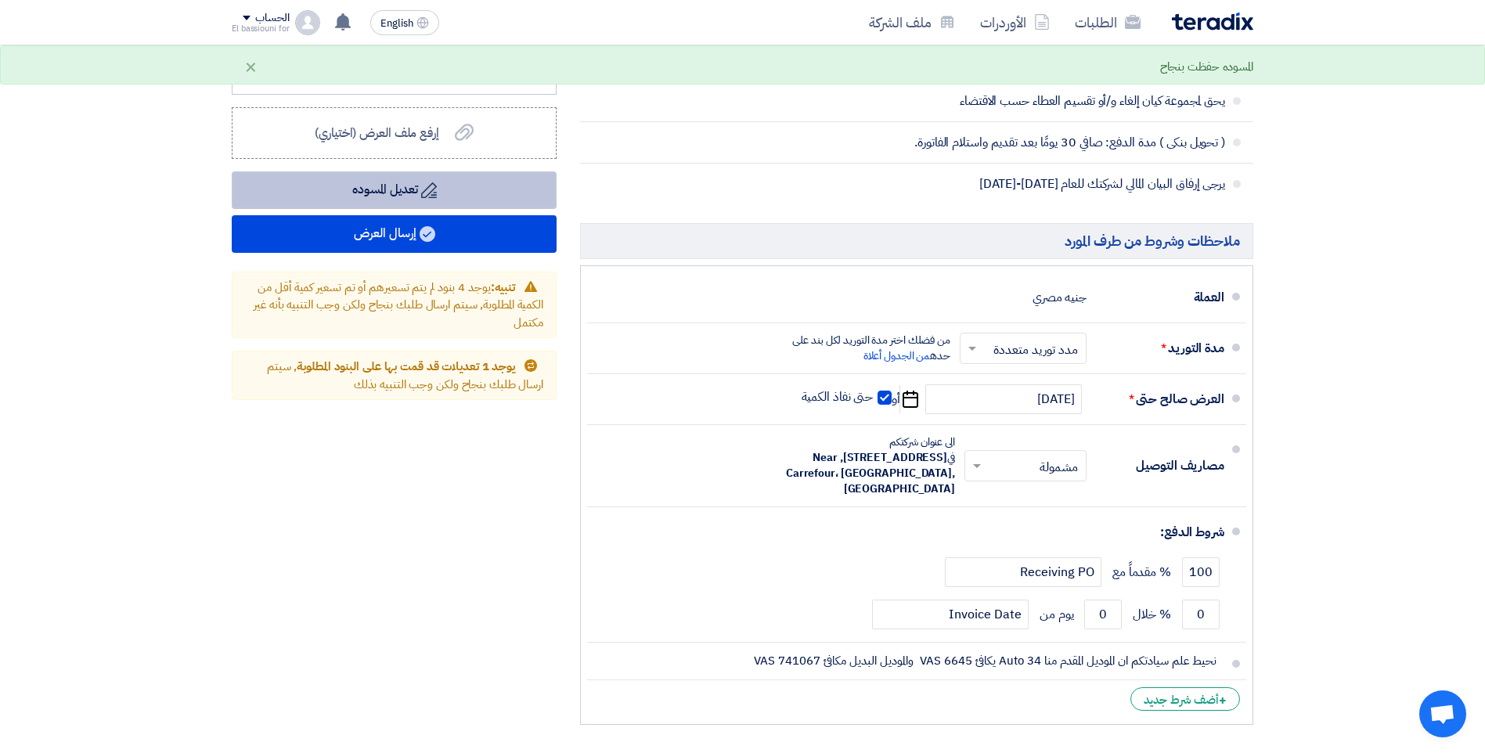
click at [536, 206] on button "Draft تعديل المسوده" at bounding box center [394, 190] width 325 height 38
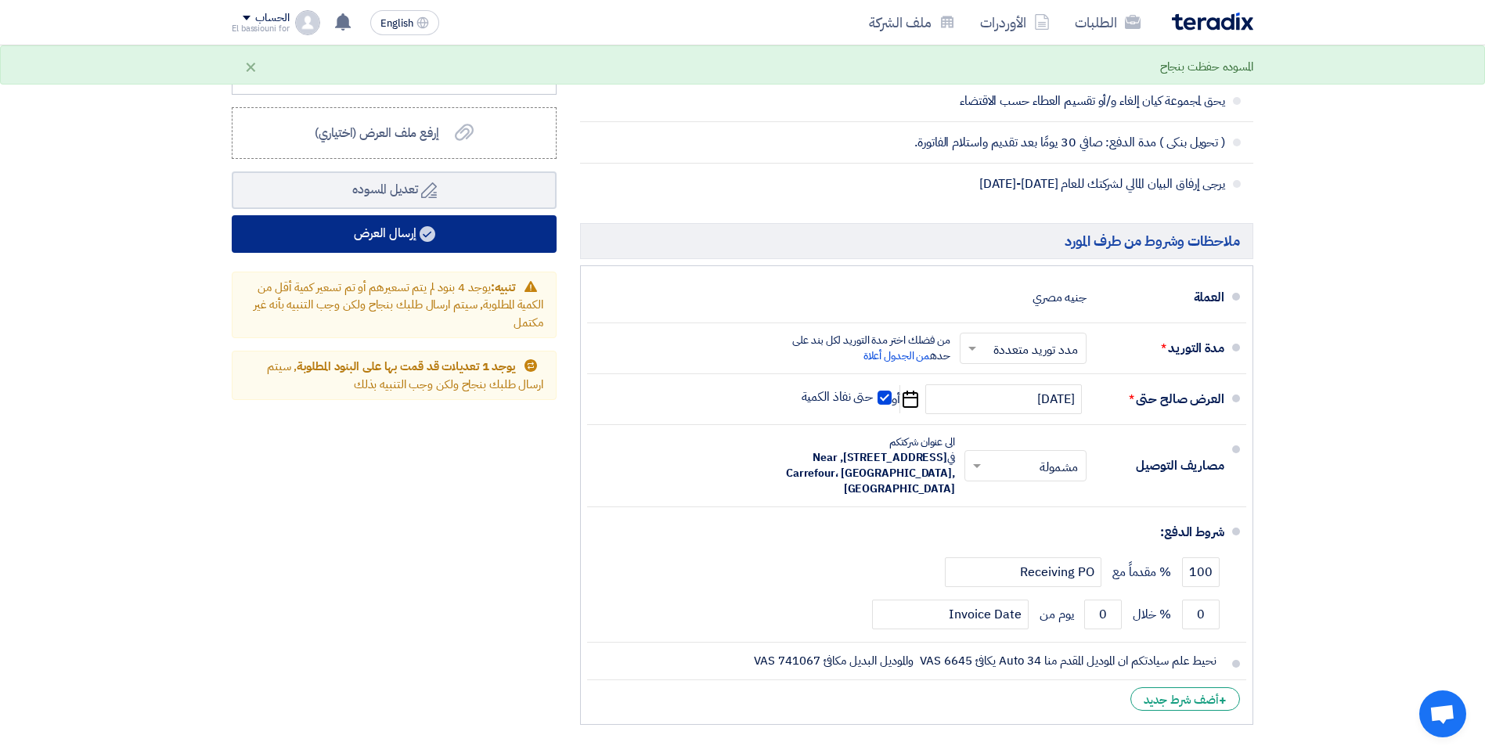
click at [524, 234] on button "إرسال العرض" at bounding box center [394, 234] width 325 height 38
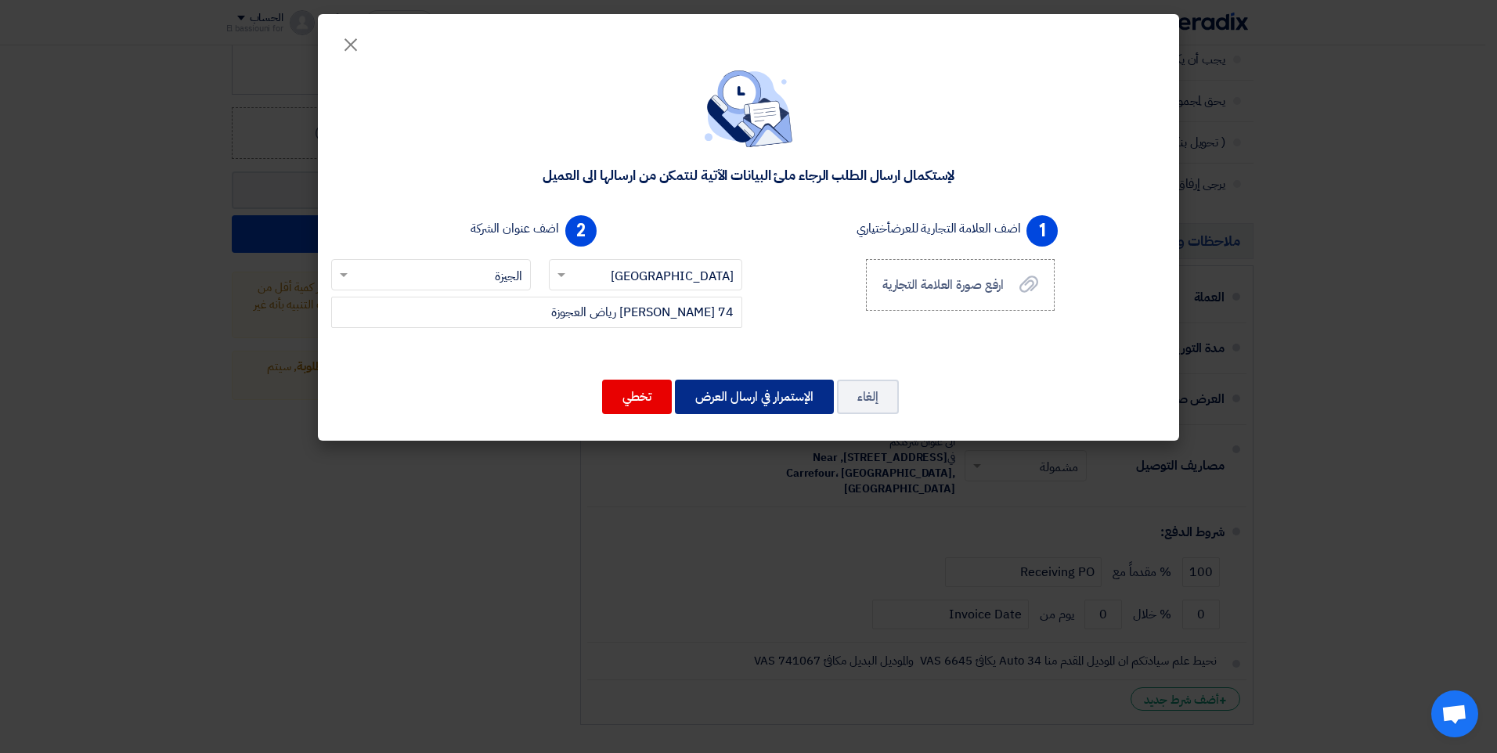
click at [780, 412] on button "الإستمرار في ارسال العرض" at bounding box center [754, 397] width 159 height 34
click at [776, 408] on body "الطلبات الأوردرات ملف الشركة English EN تعديل جديد خاص بطلب شراء "Supply of Whe…" at bounding box center [748, 0] width 1497 height 2281
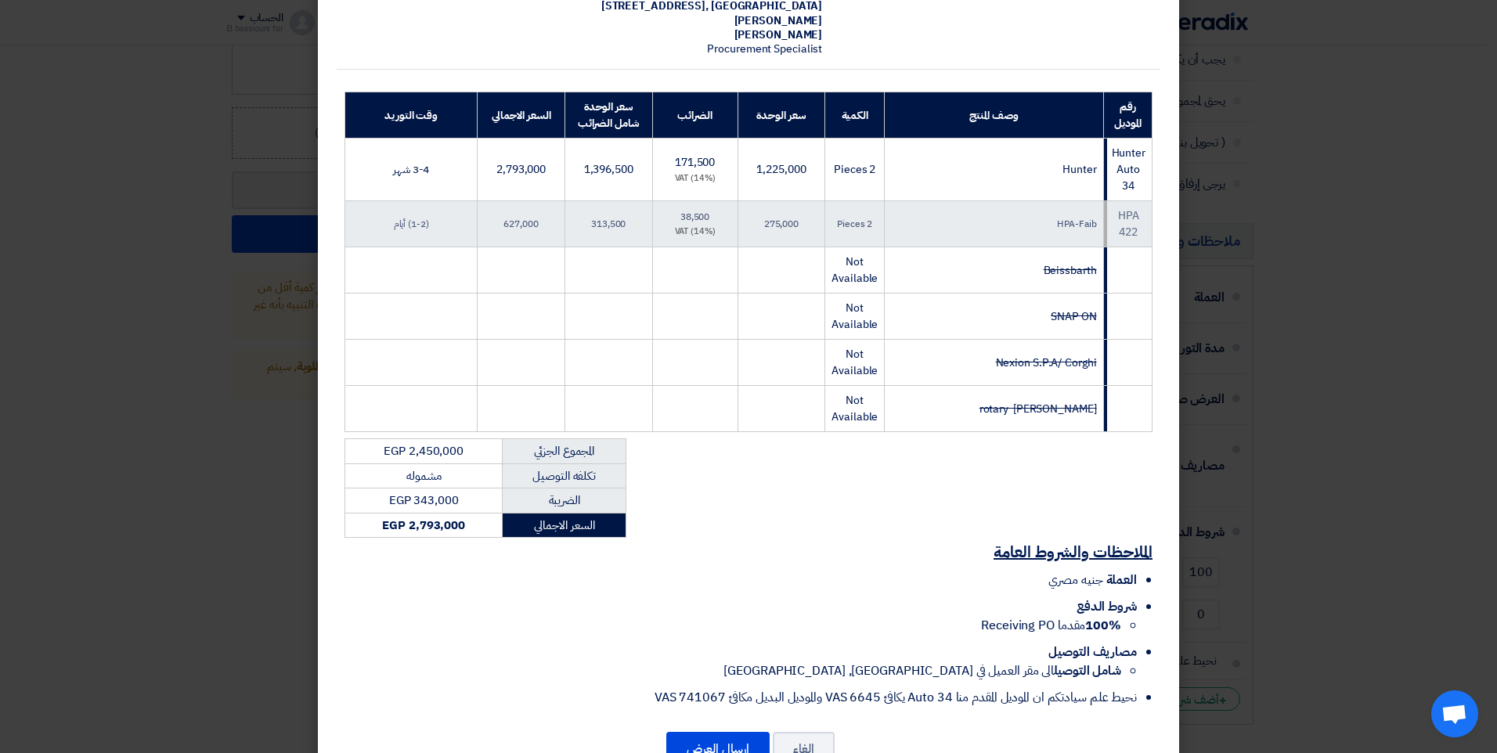
scroll to position [188, 0]
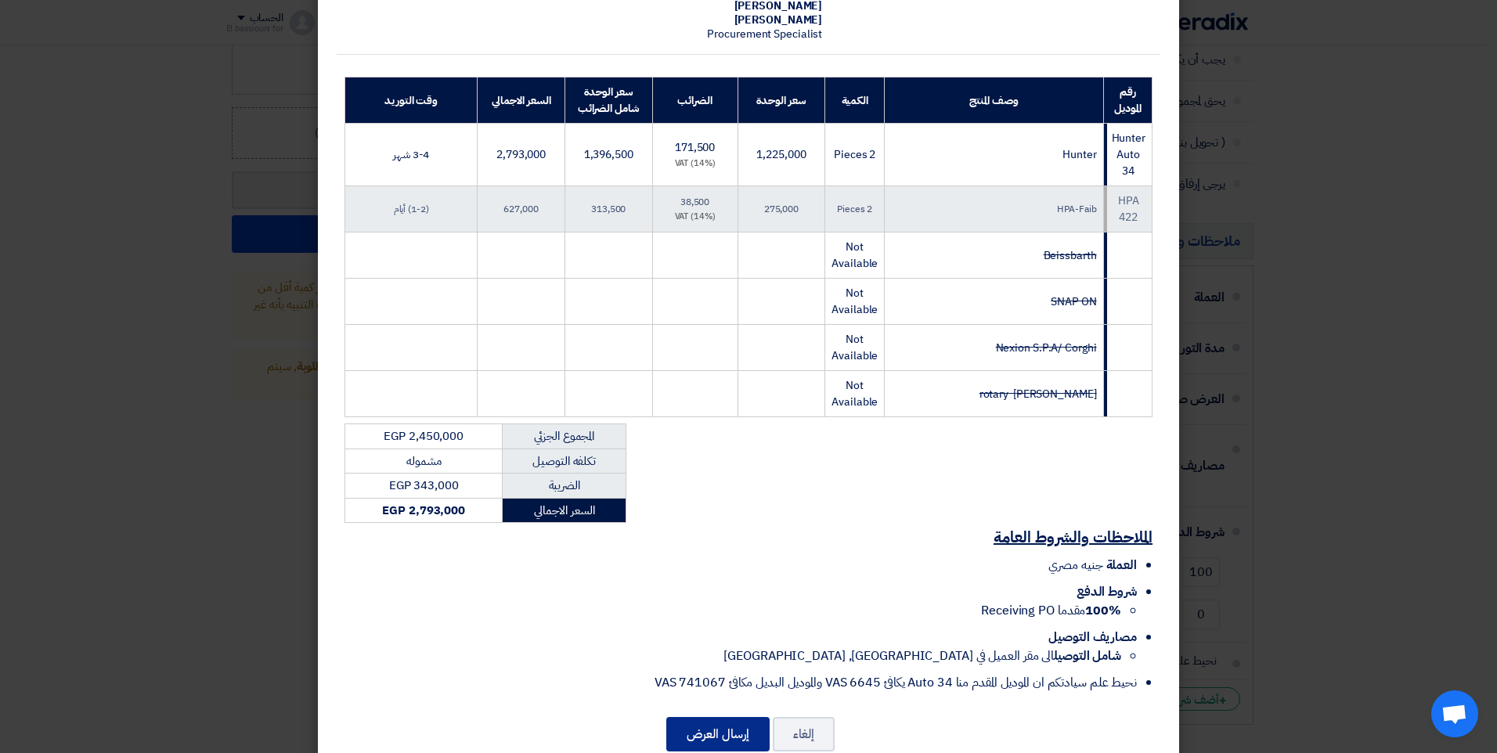
click at [741, 722] on button "إرسال العرض" at bounding box center [717, 734] width 103 height 34
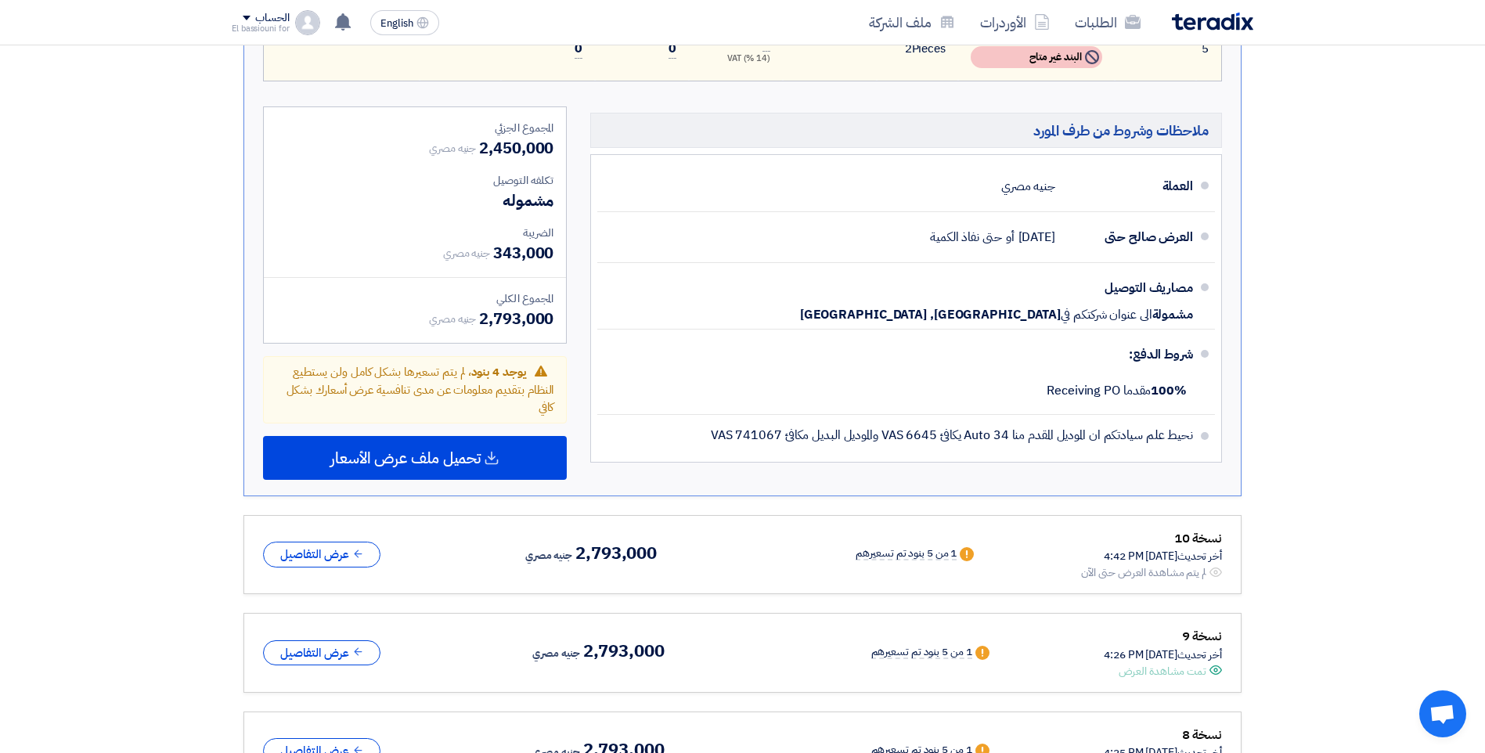
scroll to position [1087, 0]
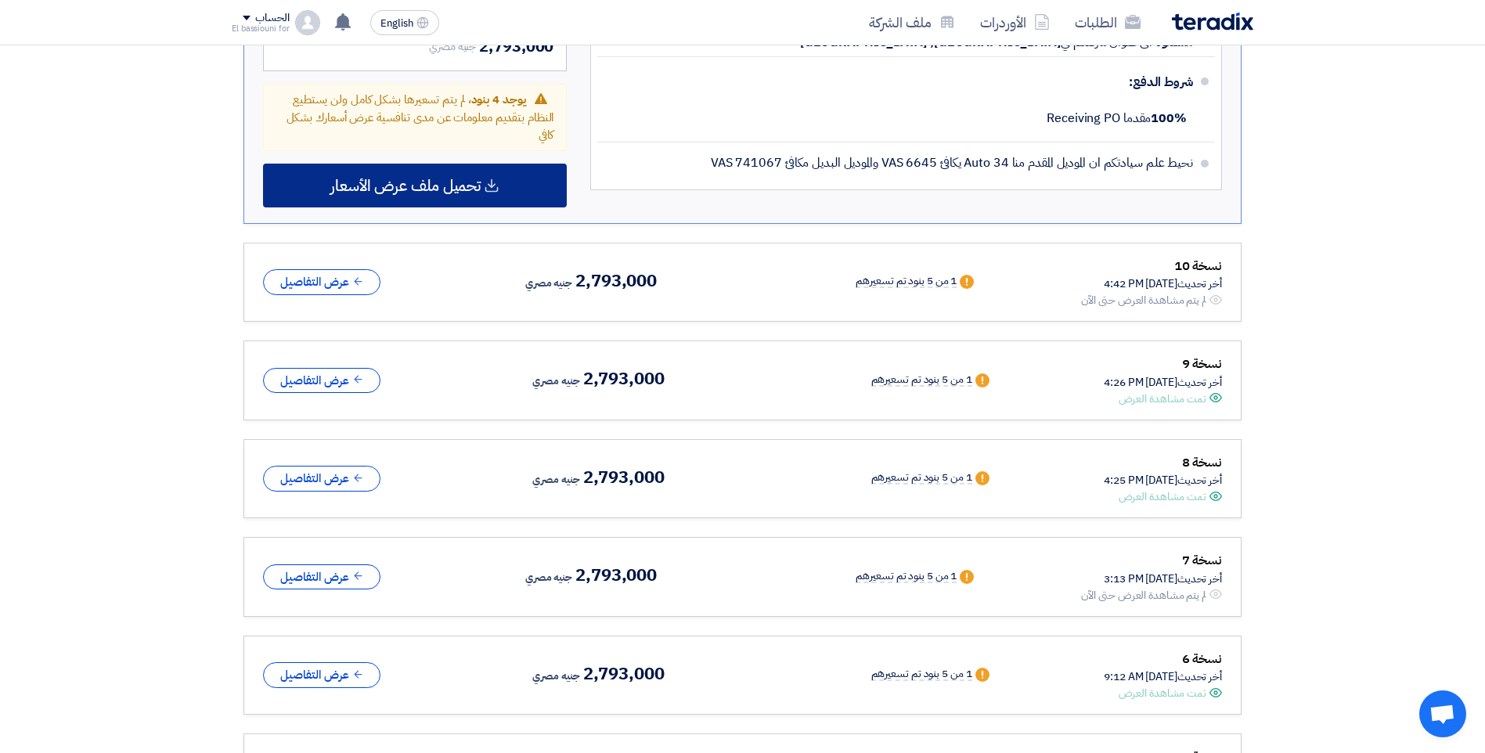
click at [402, 186] on span "تحميل ملف عرض الأسعار" at bounding box center [405, 185] width 150 height 14
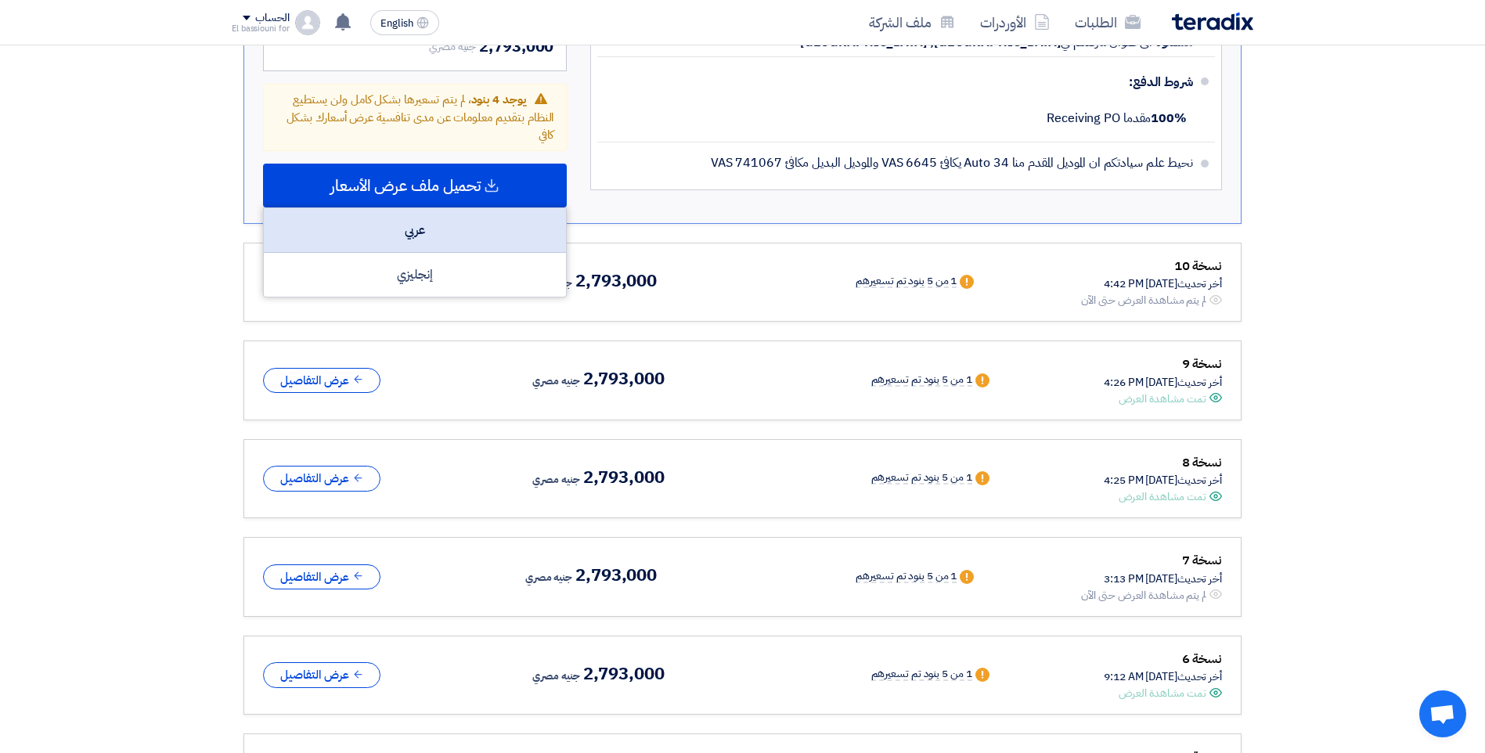
click at [459, 227] on div "عربي" at bounding box center [415, 230] width 302 height 45
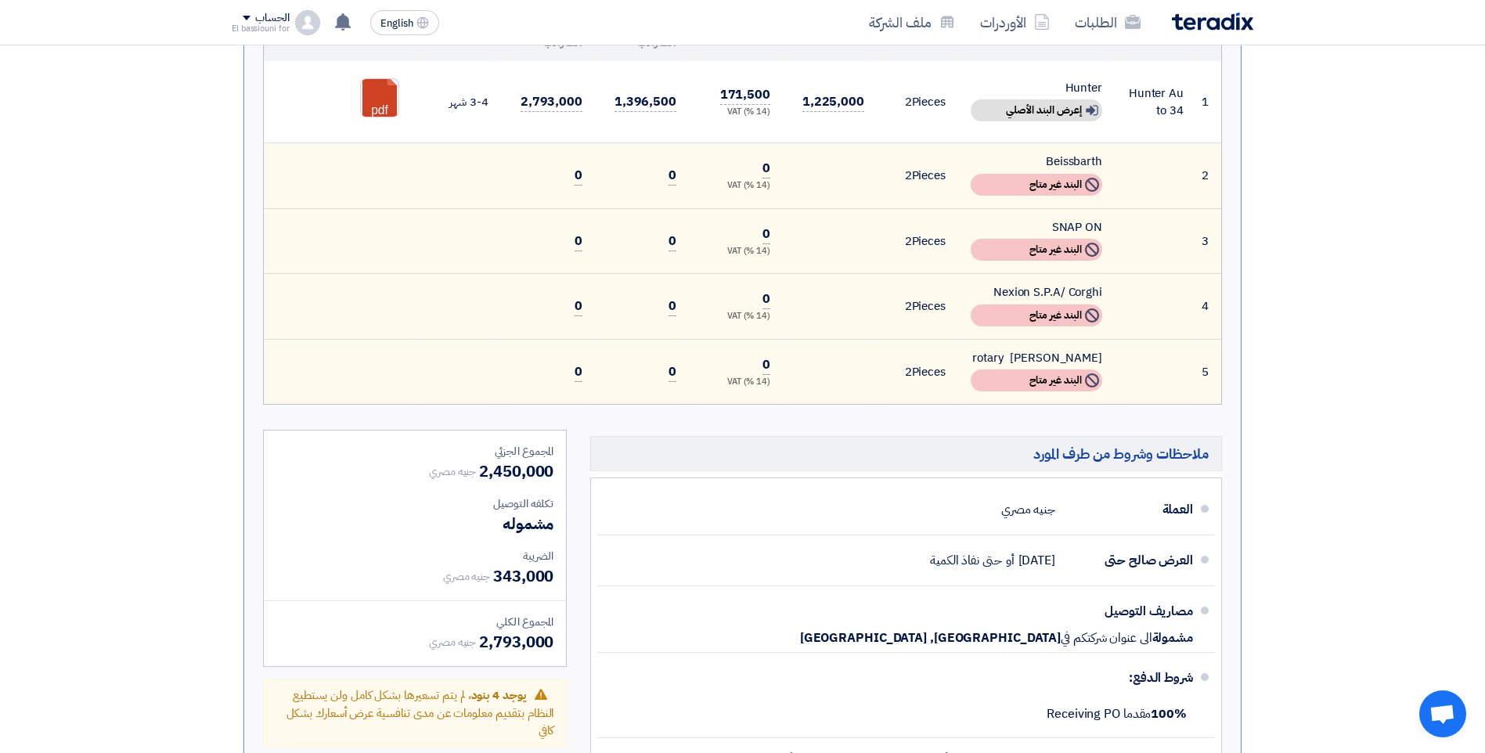
scroll to position [0, 0]
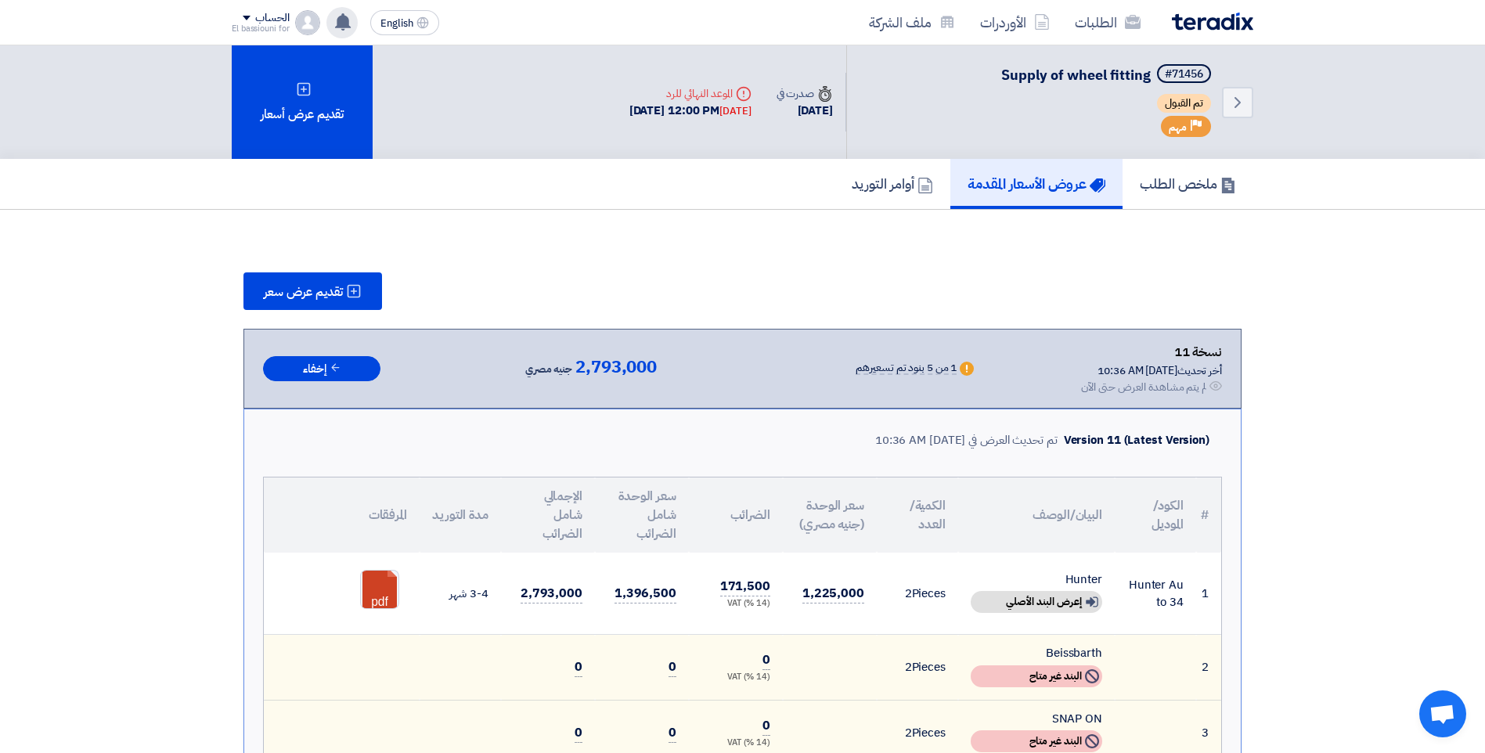
click at [348, 21] on use at bounding box center [343, 21] width 16 height 17
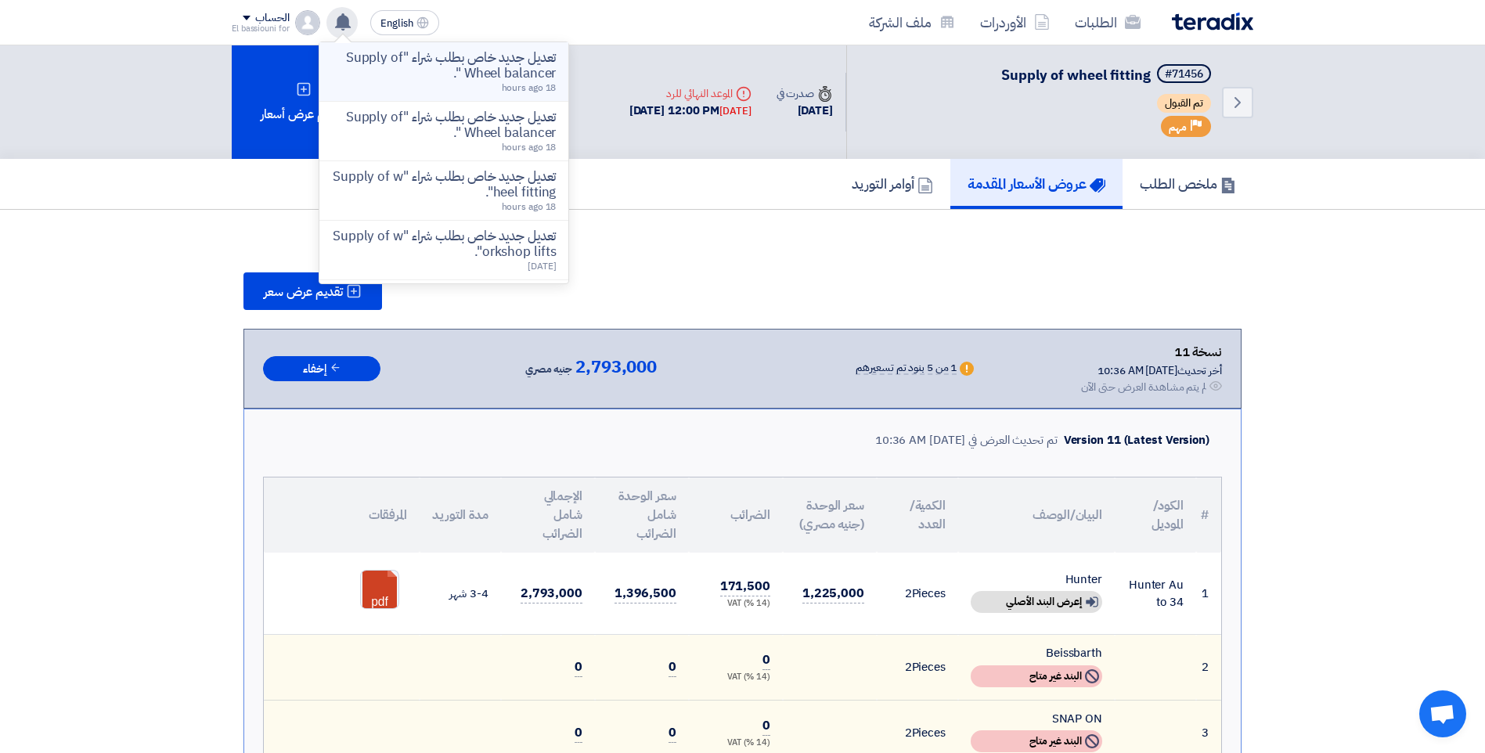
click at [424, 76] on p "تعديل جديد خاص بطلب شراء "Supply of Wheel balancer "." at bounding box center [444, 65] width 224 height 31
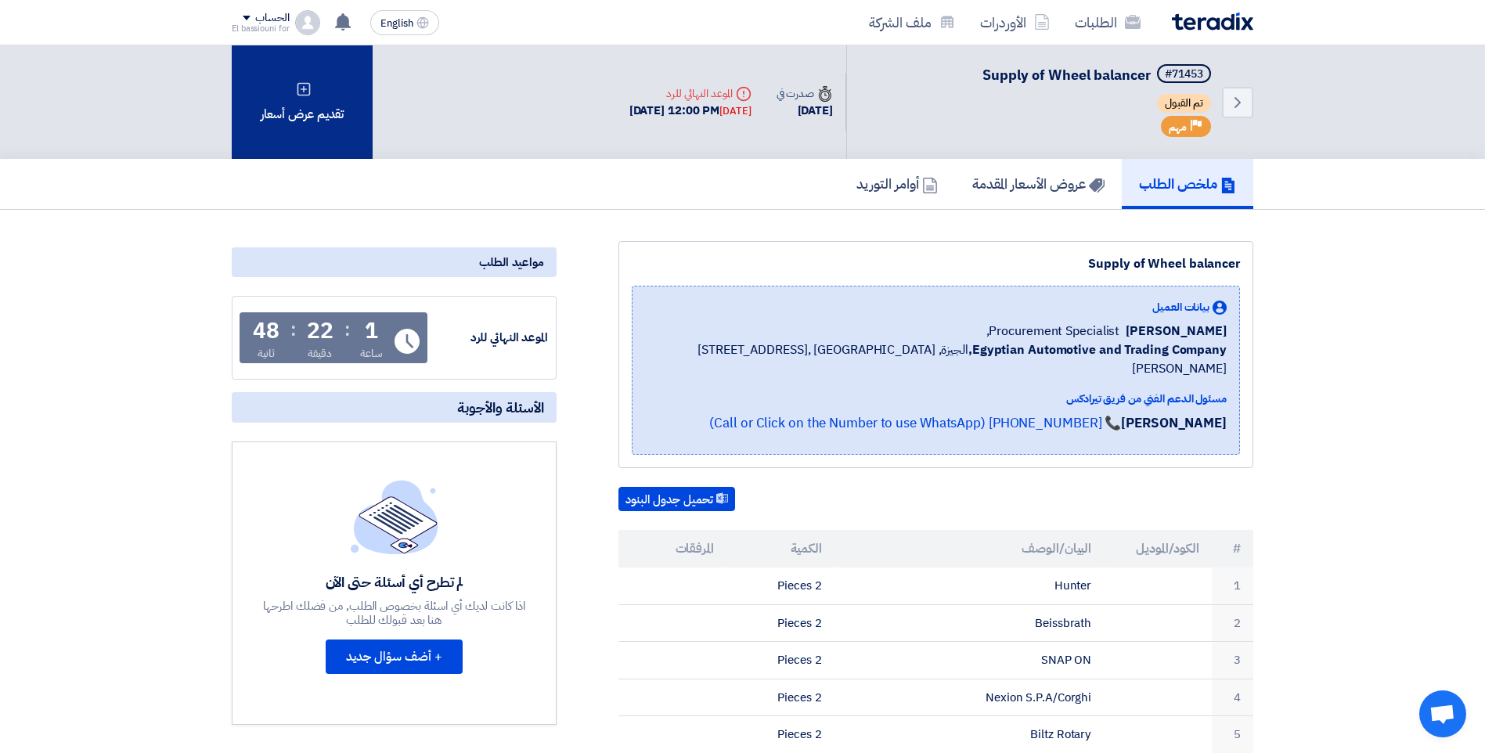
click at [311, 113] on div "تقديم عرض أسعار" at bounding box center [302, 101] width 141 height 113
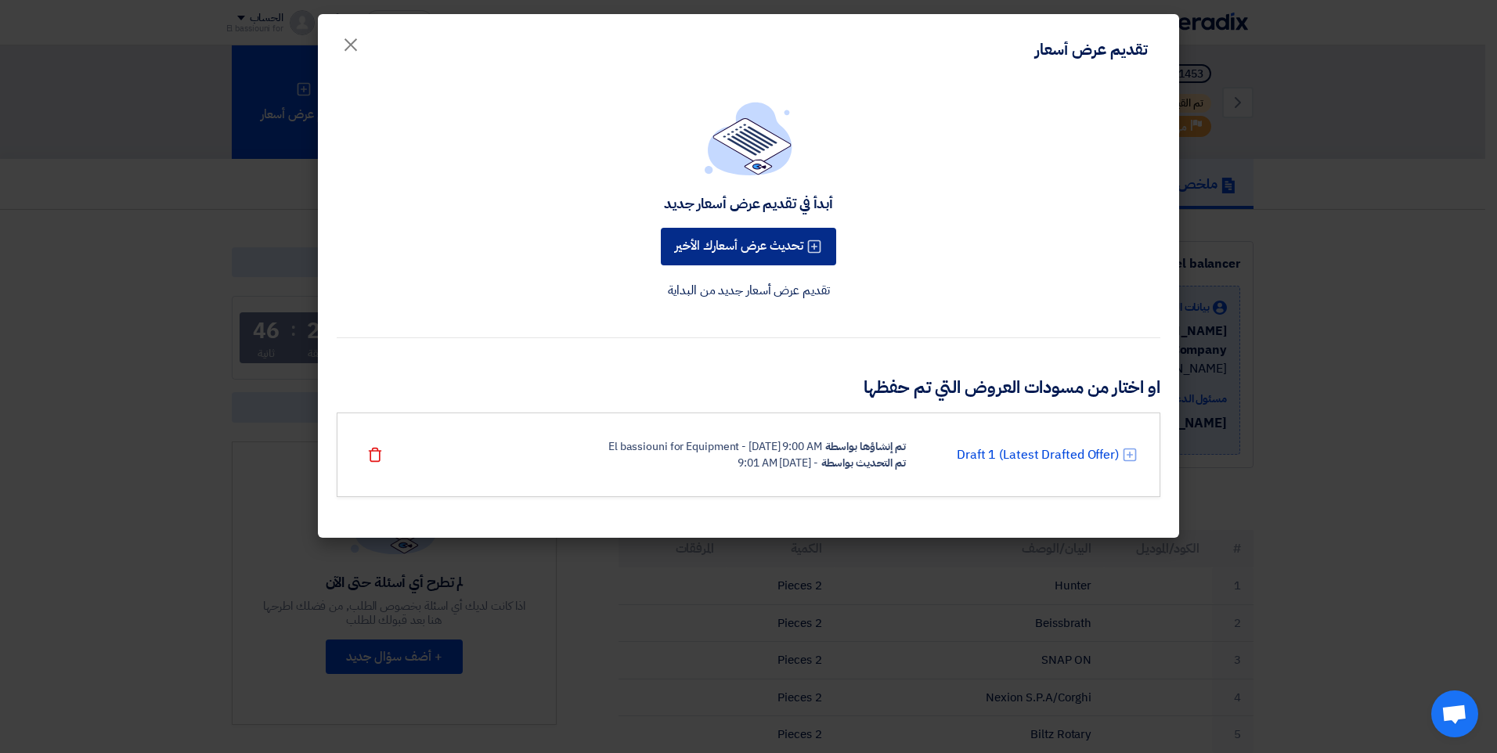
click at [780, 242] on button "تحديث عرض أسعارك الأخير" at bounding box center [748, 247] width 175 height 38
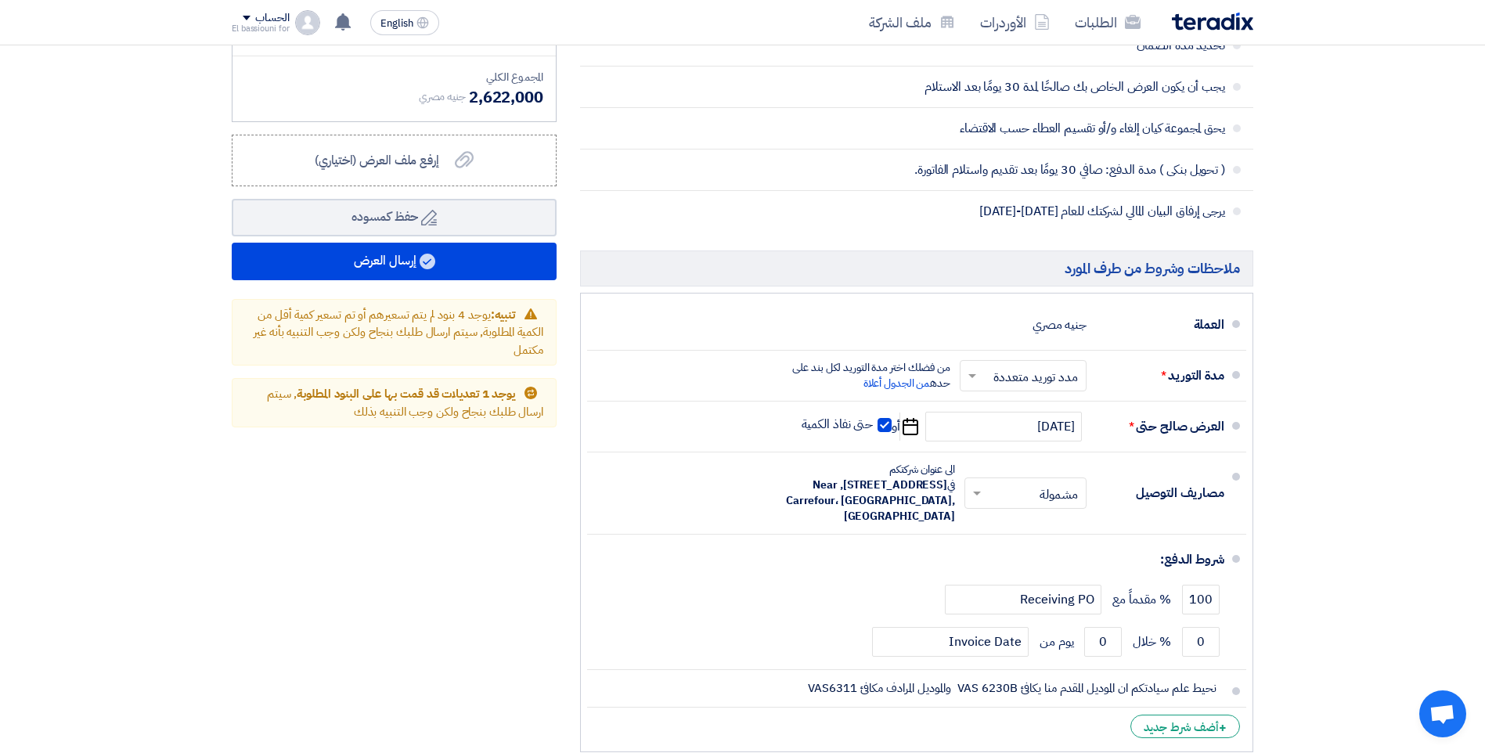
scroll to position [1190, 0]
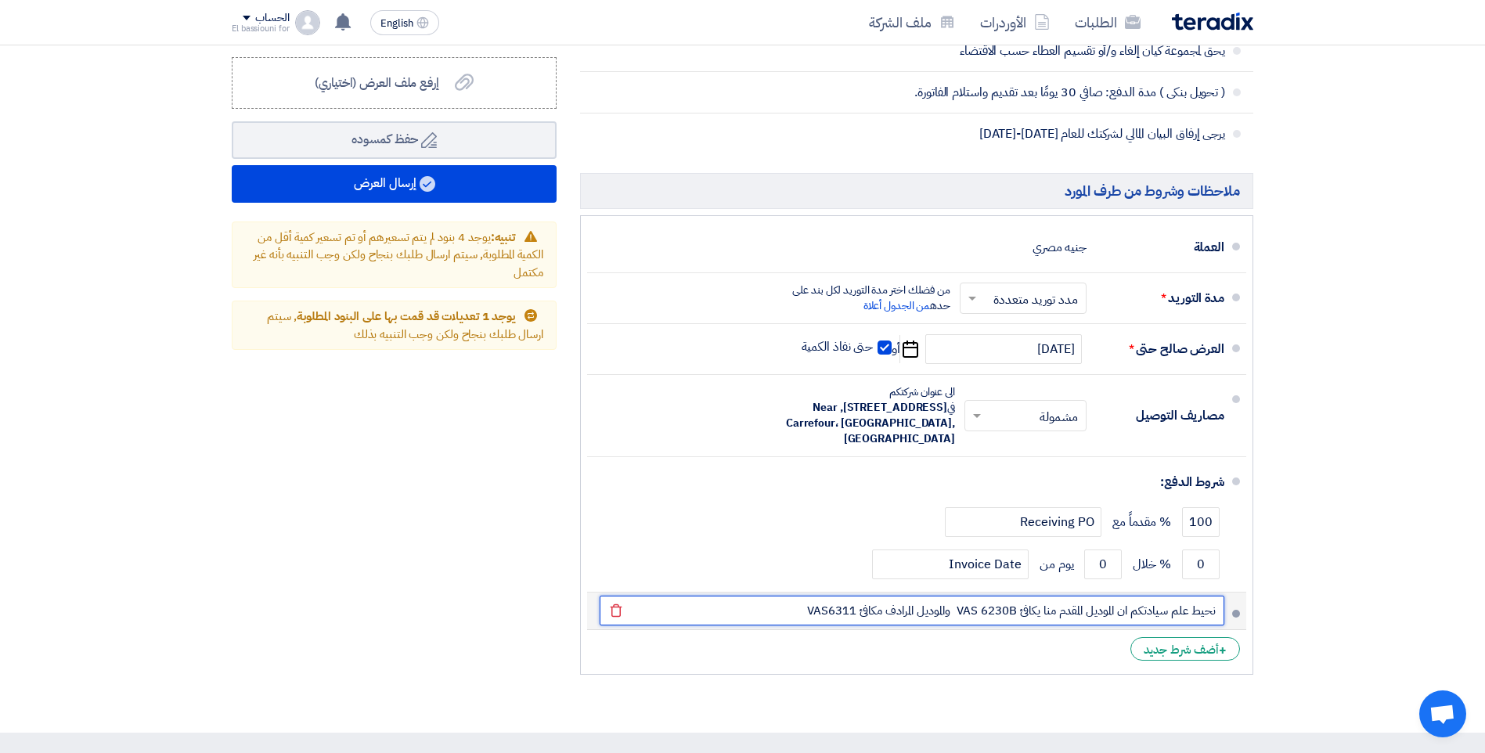
drag, startPoint x: 861, startPoint y: 611, endPoint x: 794, endPoint y: 614, distance: 67.4
click at [794, 614] on input "نحيط علم سيادتكم ان الموديل المقدم منا يكافئ VAS 6230B والموديل المرادف مكافئ V…" at bounding box center [912, 611] width 625 height 30
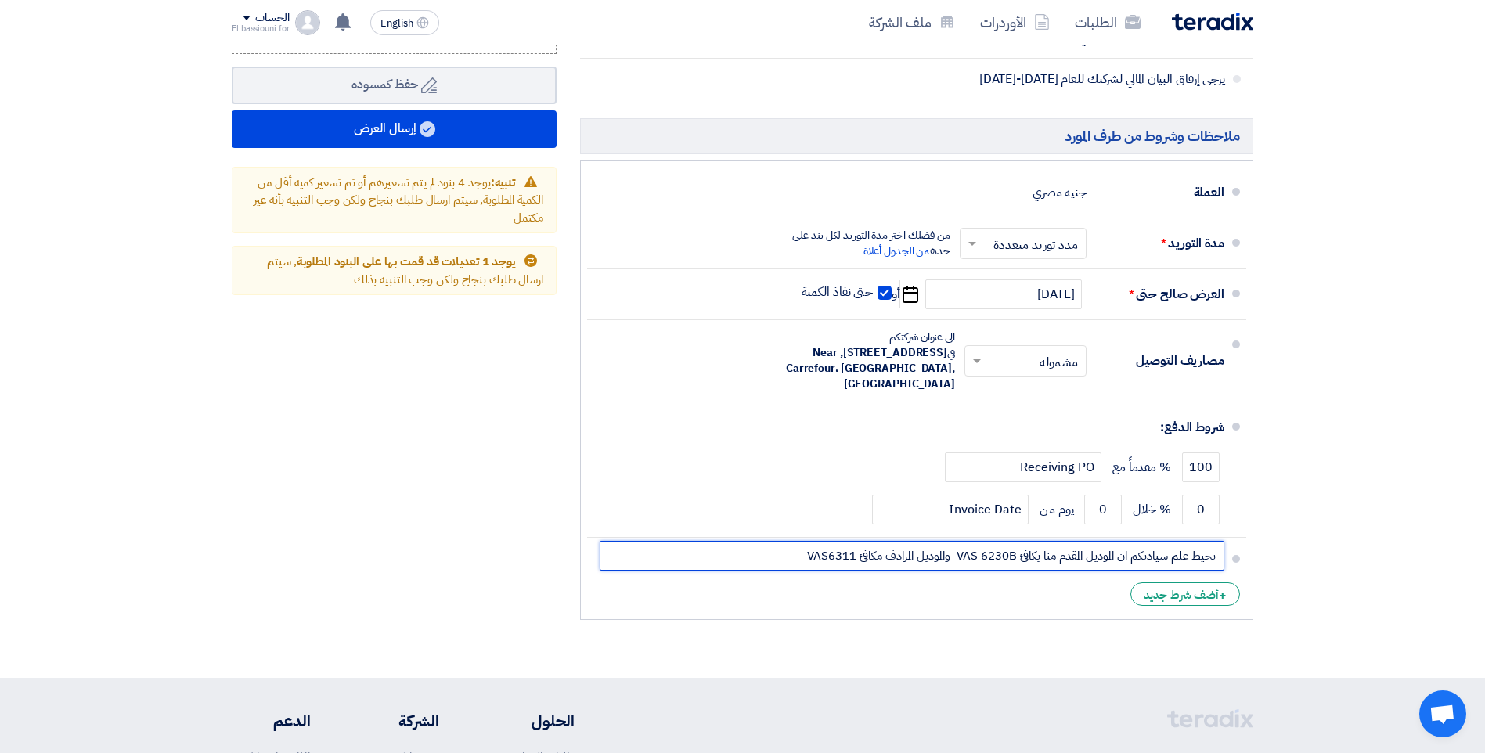
scroll to position [1256, 0]
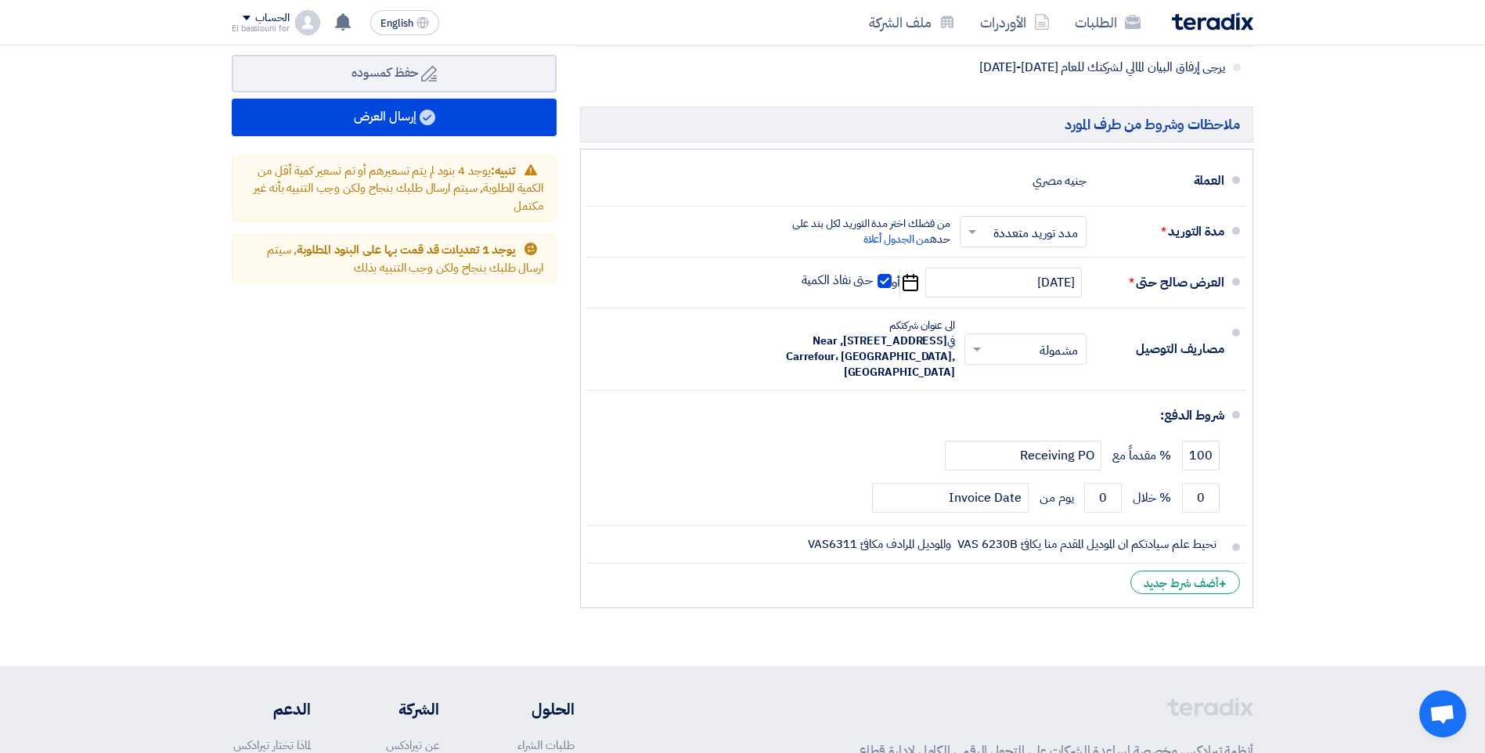
drag, startPoint x: 1484, startPoint y: 434, endPoint x: 1499, endPoint y: 392, distance: 44.8
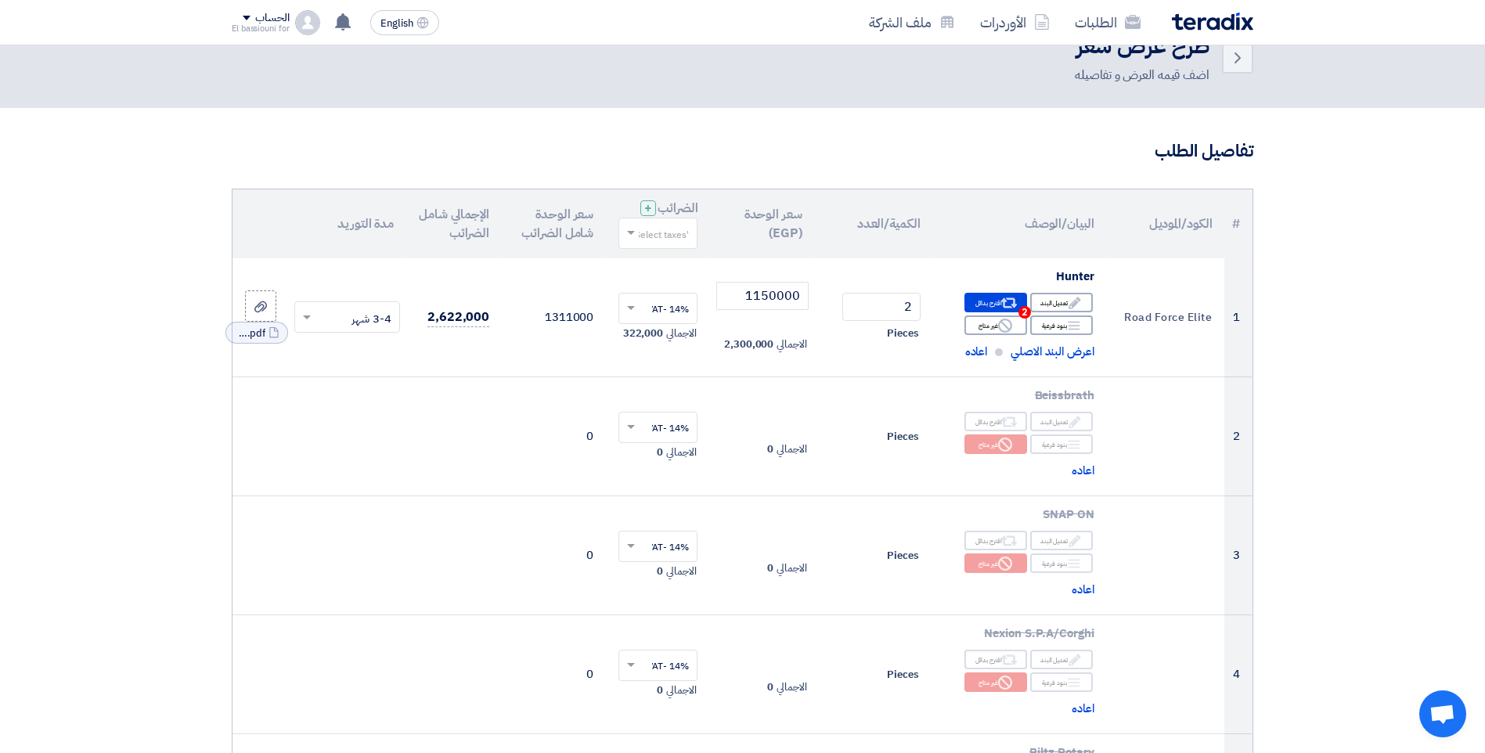
scroll to position [62, 0]
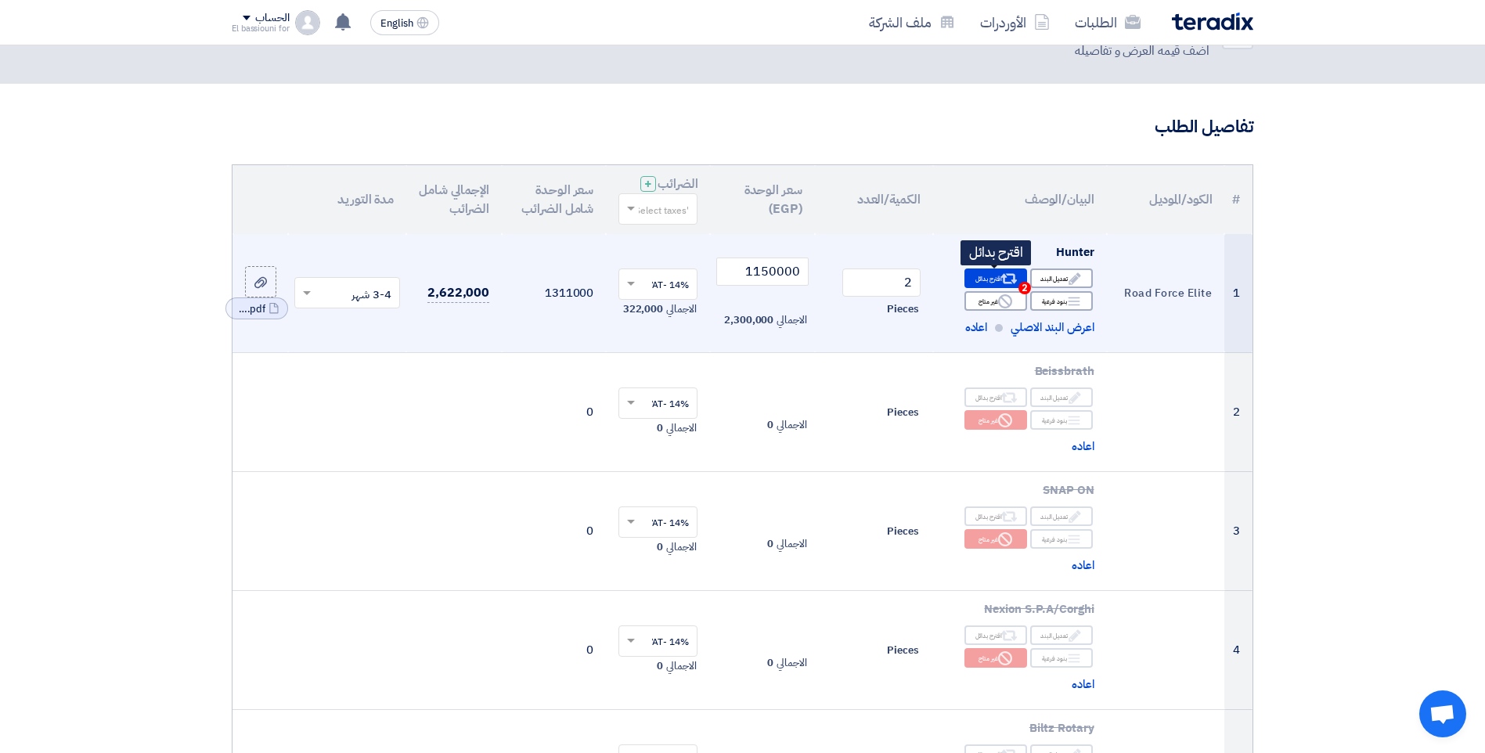
click at [985, 280] on div "Alternative اقترح بدائل 2" at bounding box center [995, 278] width 63 height 20
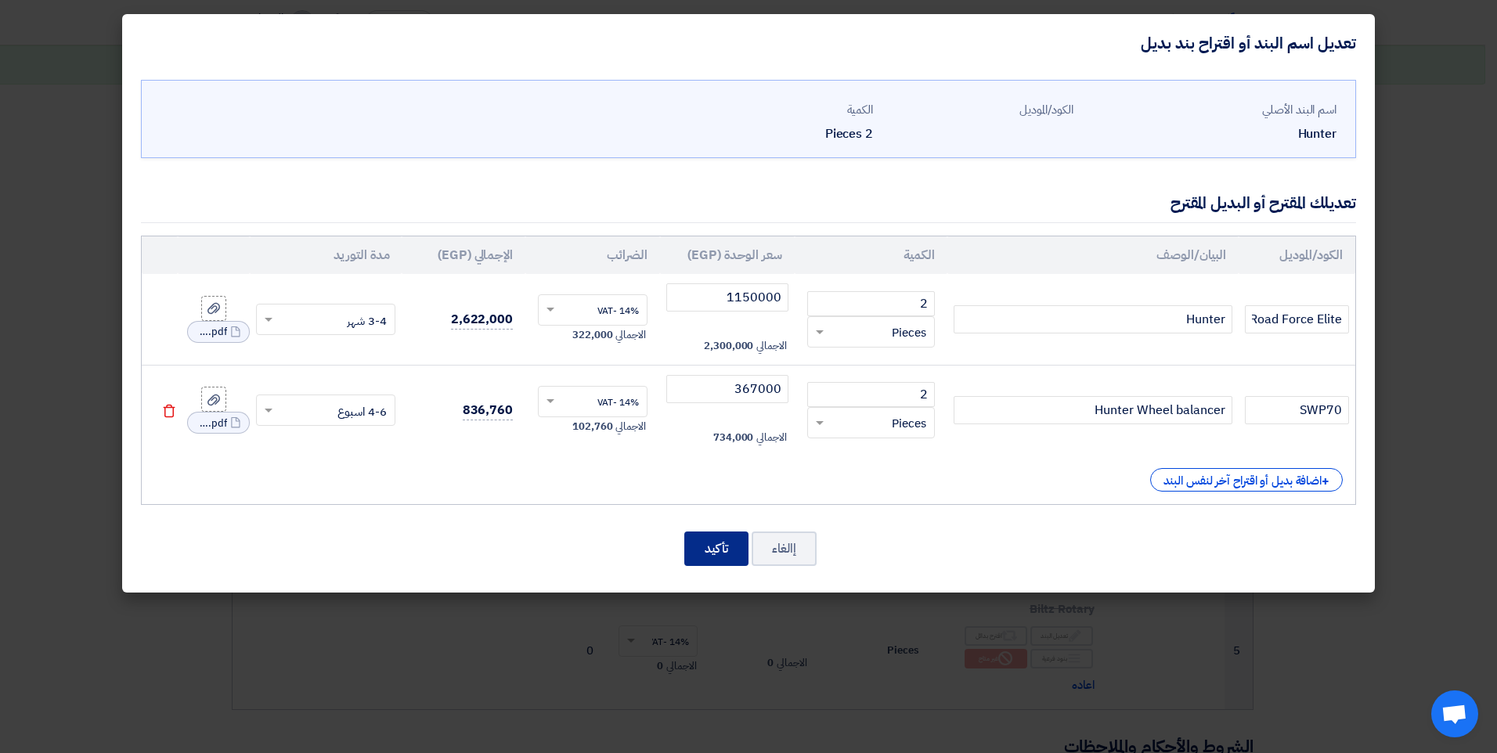
click at [728, 555] on button "تأكيد" at bounding box center [716, 548] width 64 height 34
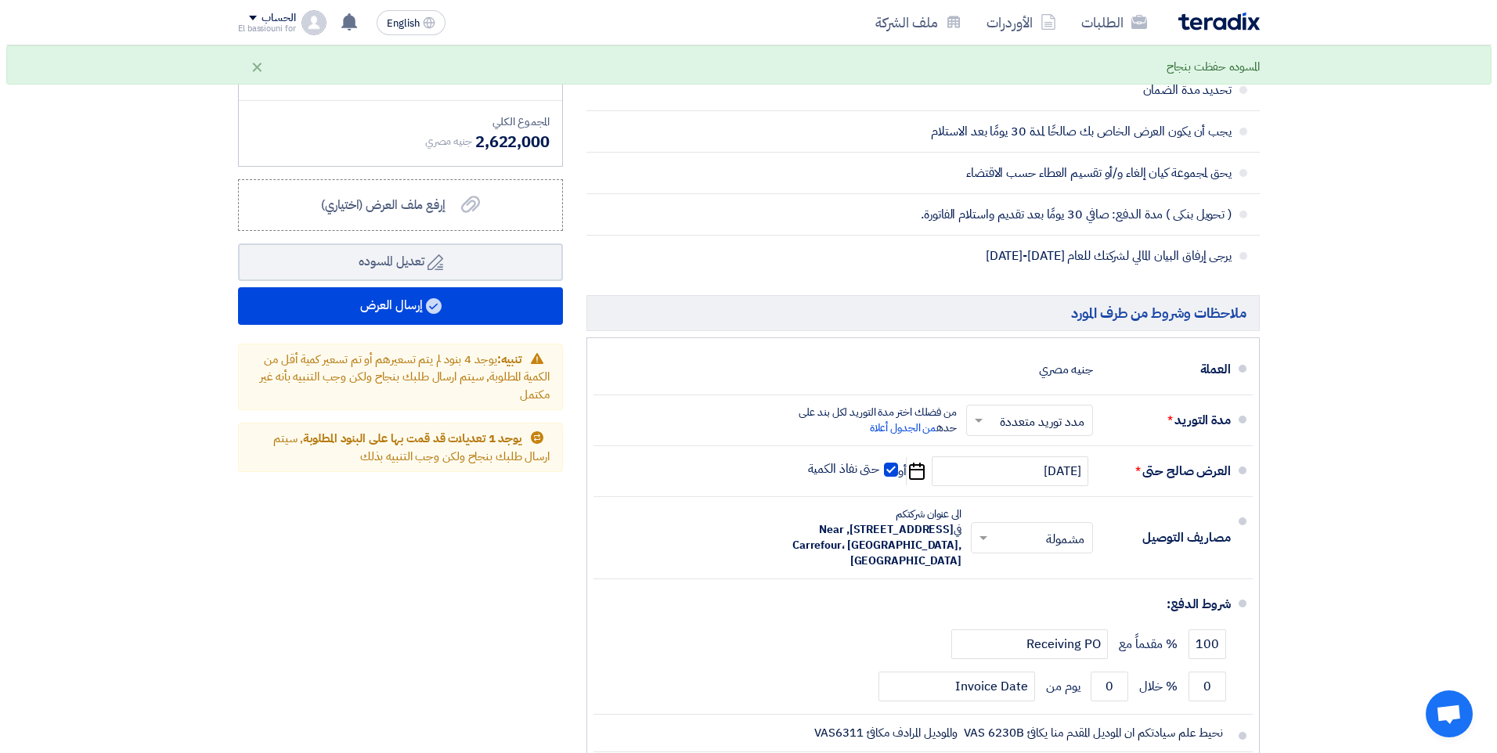
scroll to position [1133, 0]
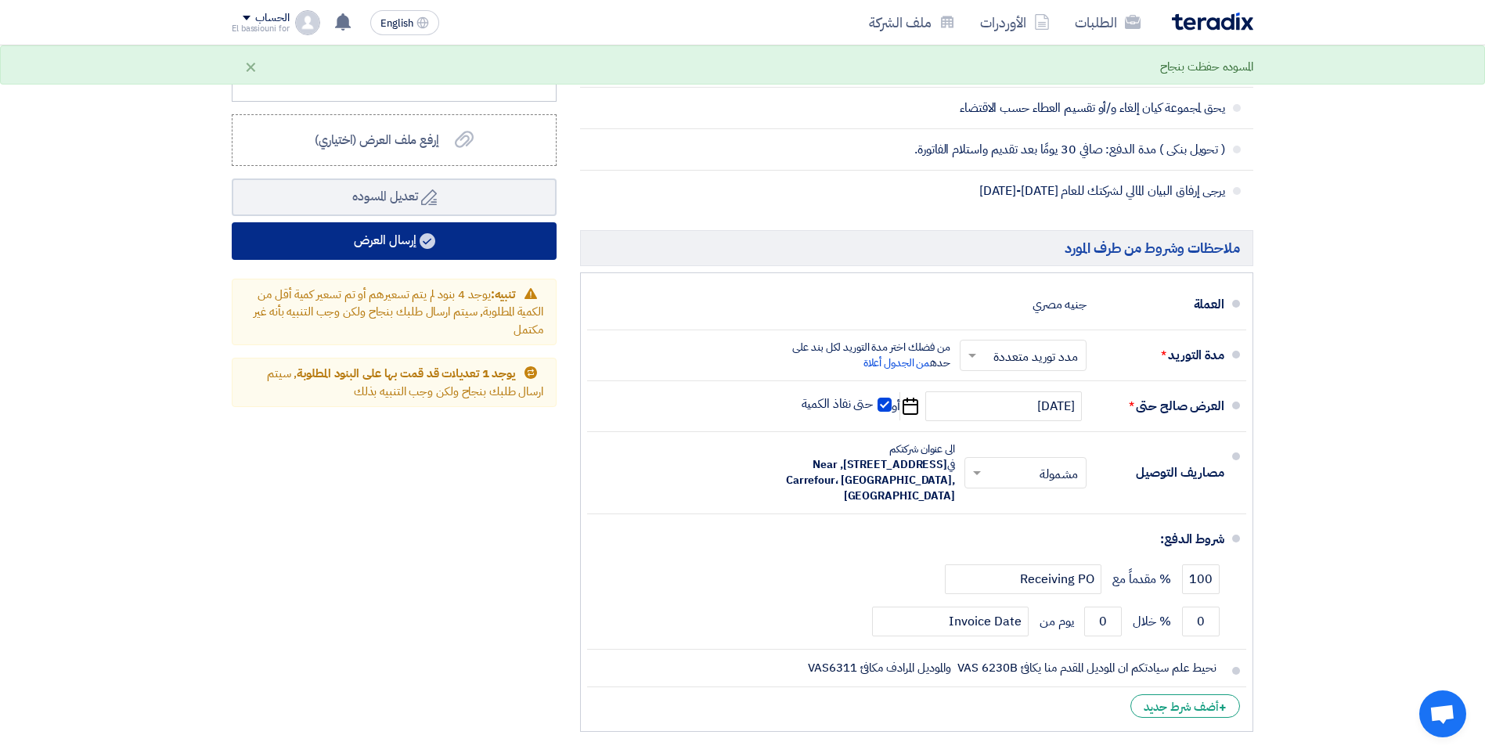
click at [456, 244] on button "إرسال العرض" at bounding box center [394, 241] width 325 height 38
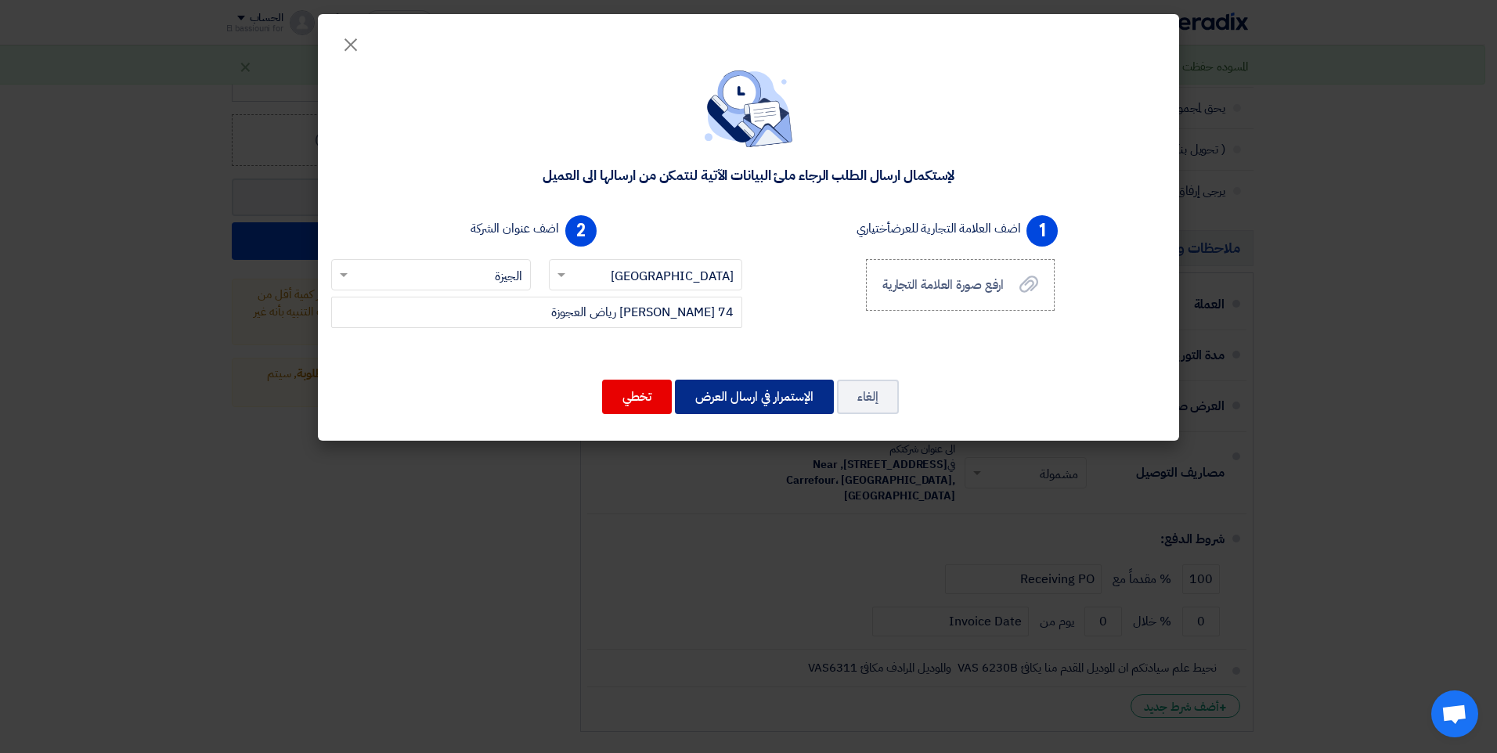
click at [756, 404] on button "الإستمرار في ارسال العرض" at bounding box center [754, 397] width 159 height 34
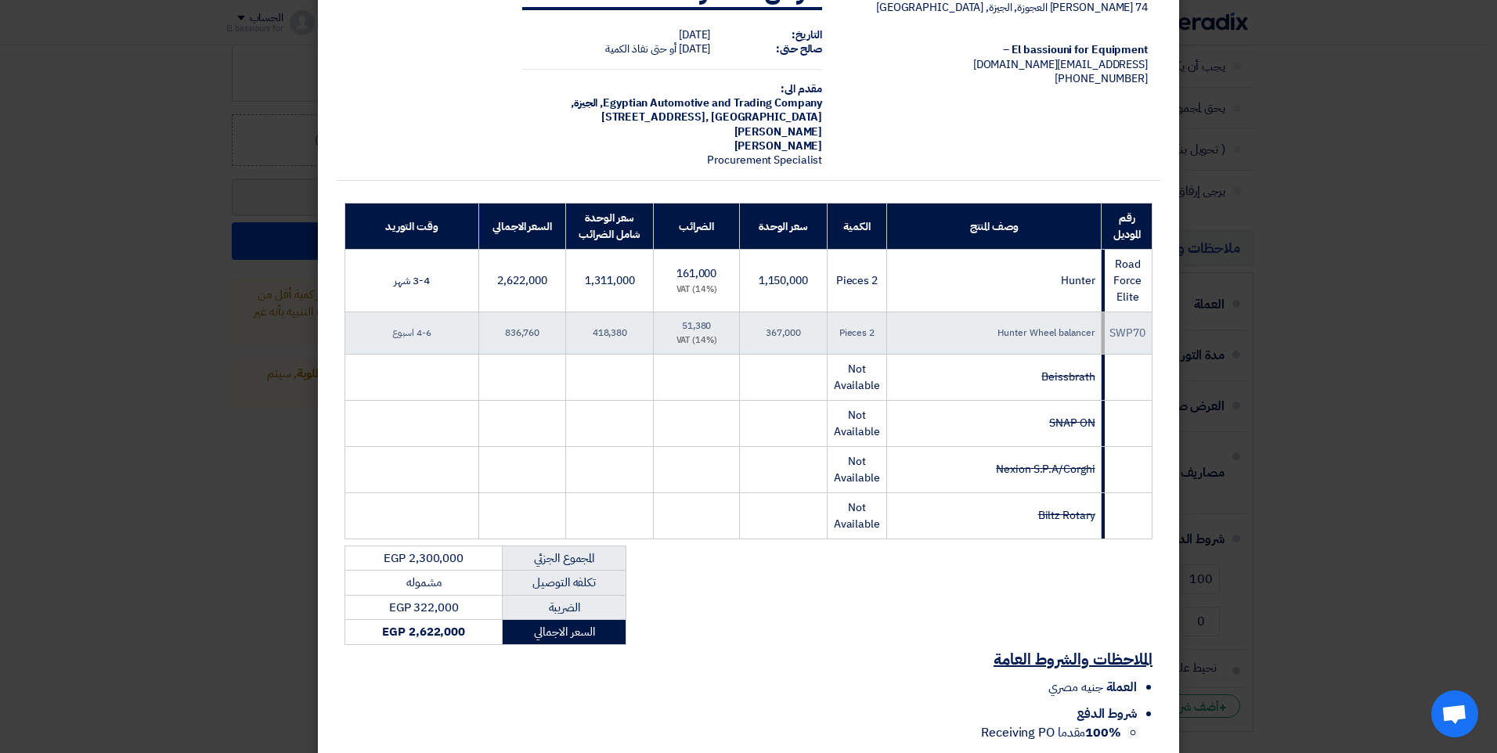
scroll to position [208, 0]
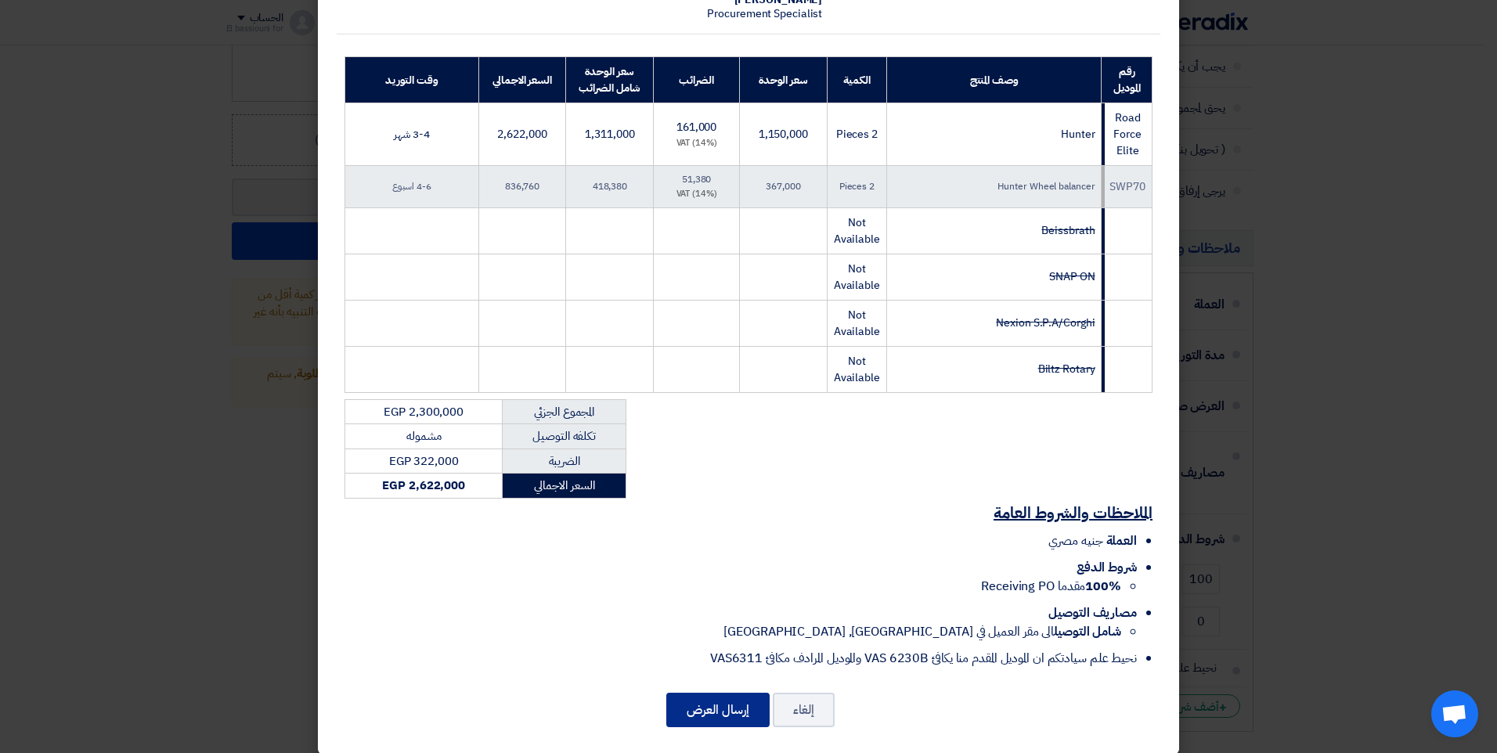
click at [746, 693] on button "إرسال العرض" at bounding box center [717, 710] width 103 height 34
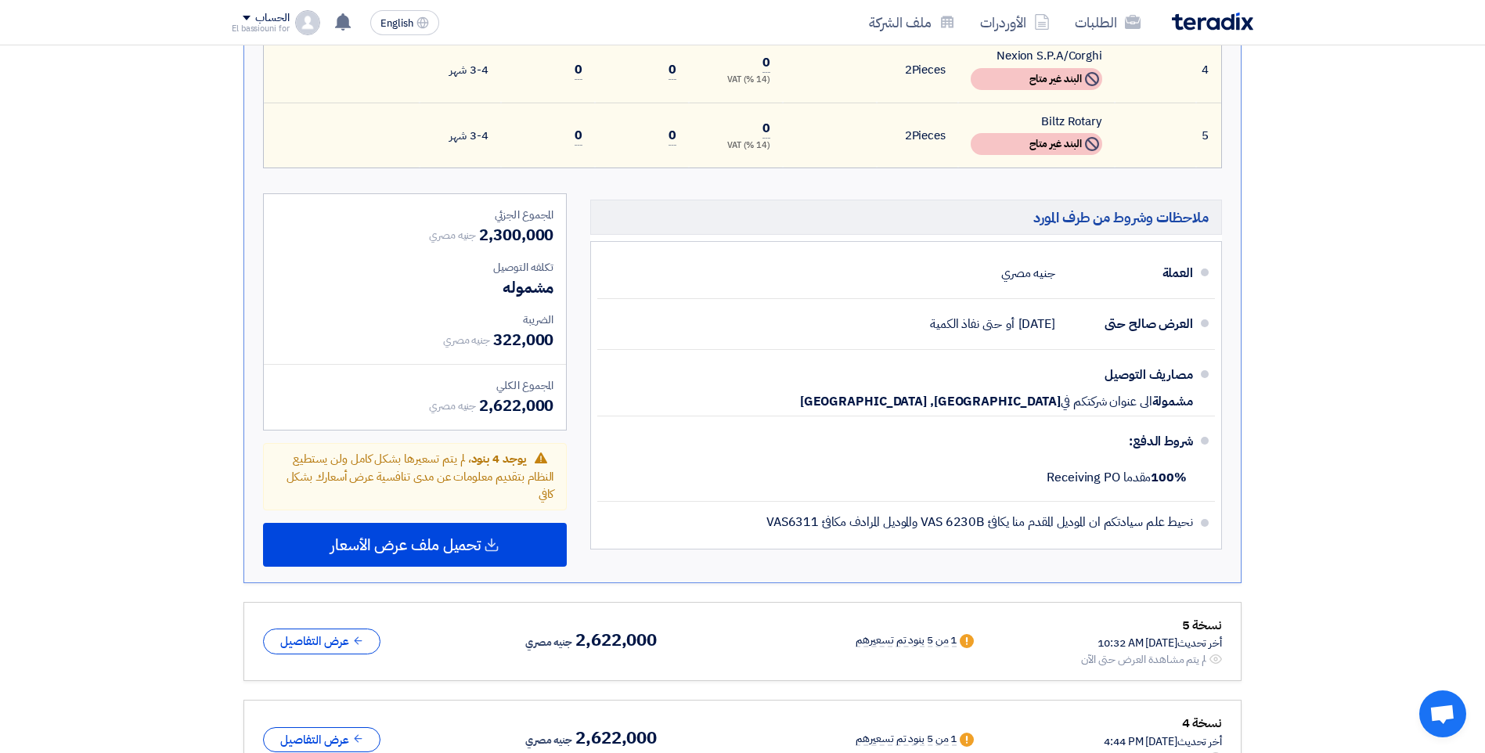
scroll to position [745, 0]
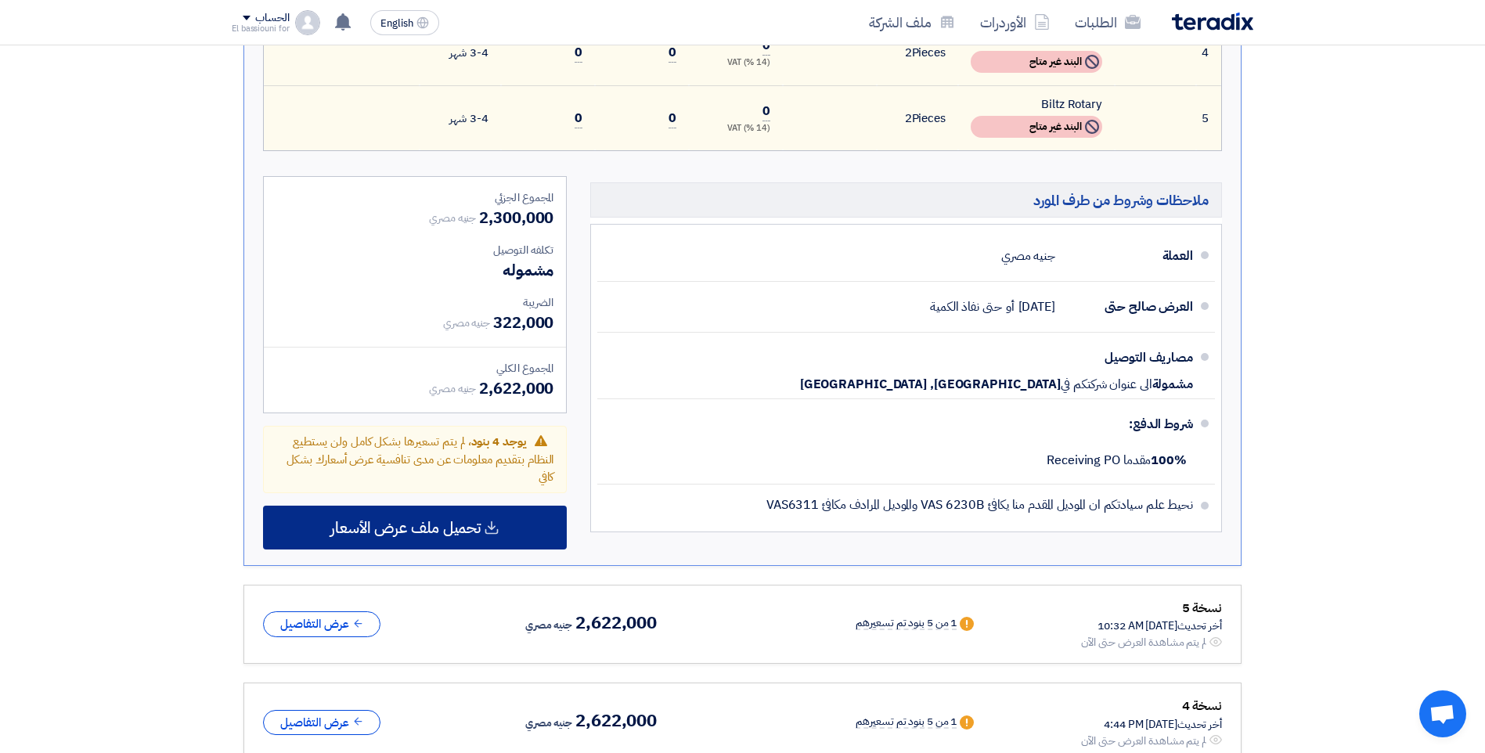
drag, startPoint x: 477, startPoint y: 521, endPoint x: 504, endPoint y: 533, distance: 29.8
click at [477, 521] on span "تحميل ملف عرض الأسعار" at bounding box center [405, 528] width 150 height 14
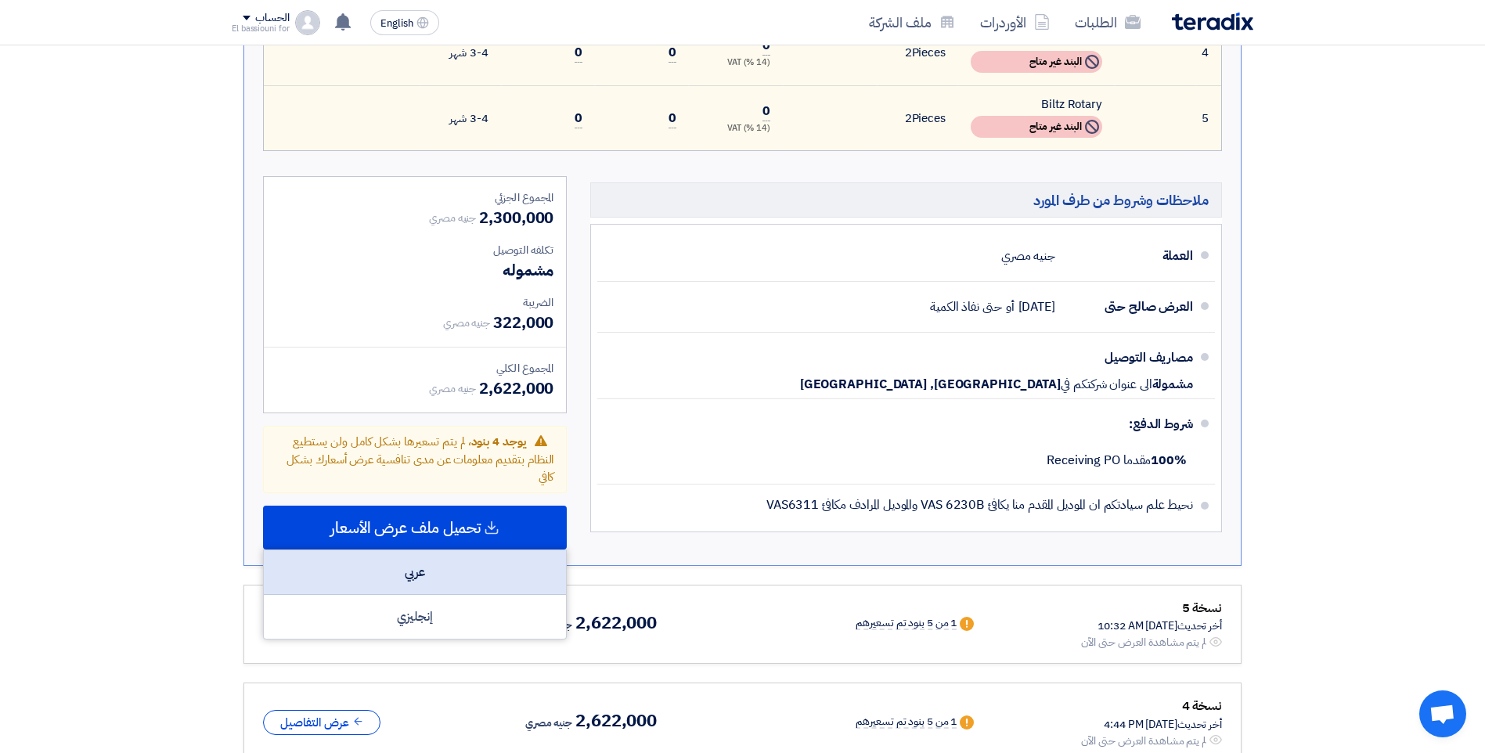
click at [474, 564] on div "عربي" at bounding box center [415, 572] width 302 height 45
